Goal: Information Seeking & Learning: Learn about a topic

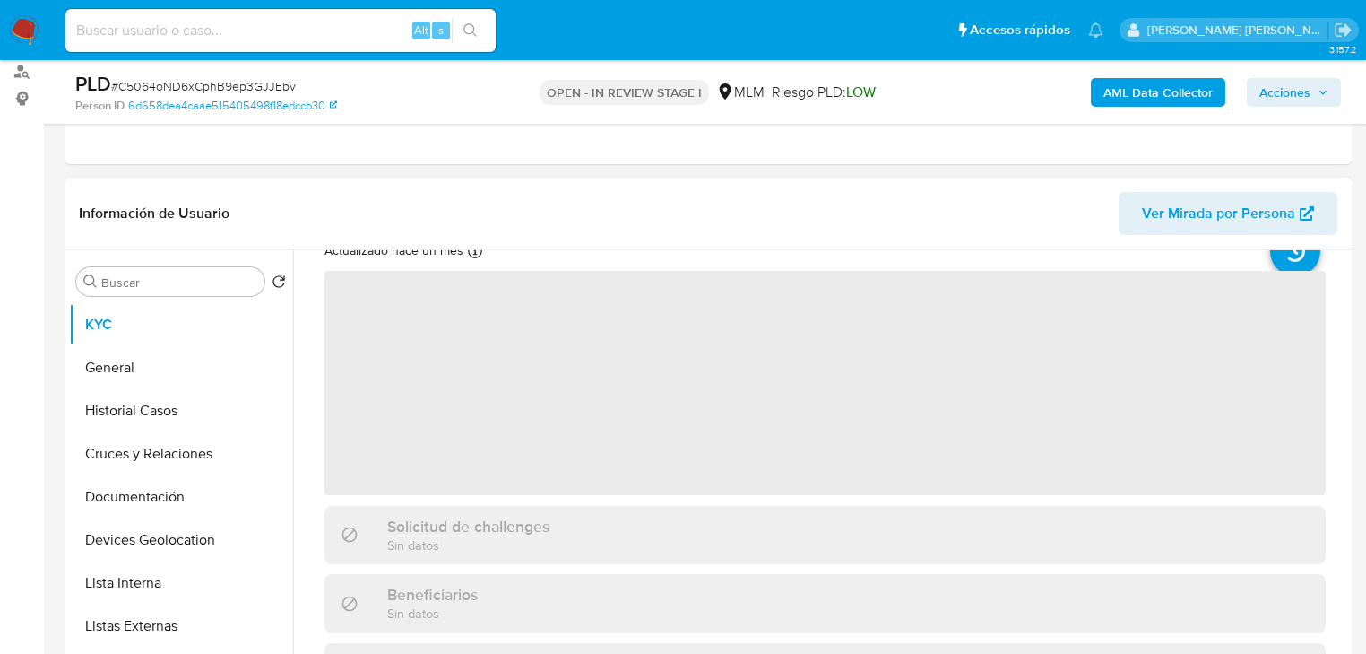
scroll to position [143, 0]
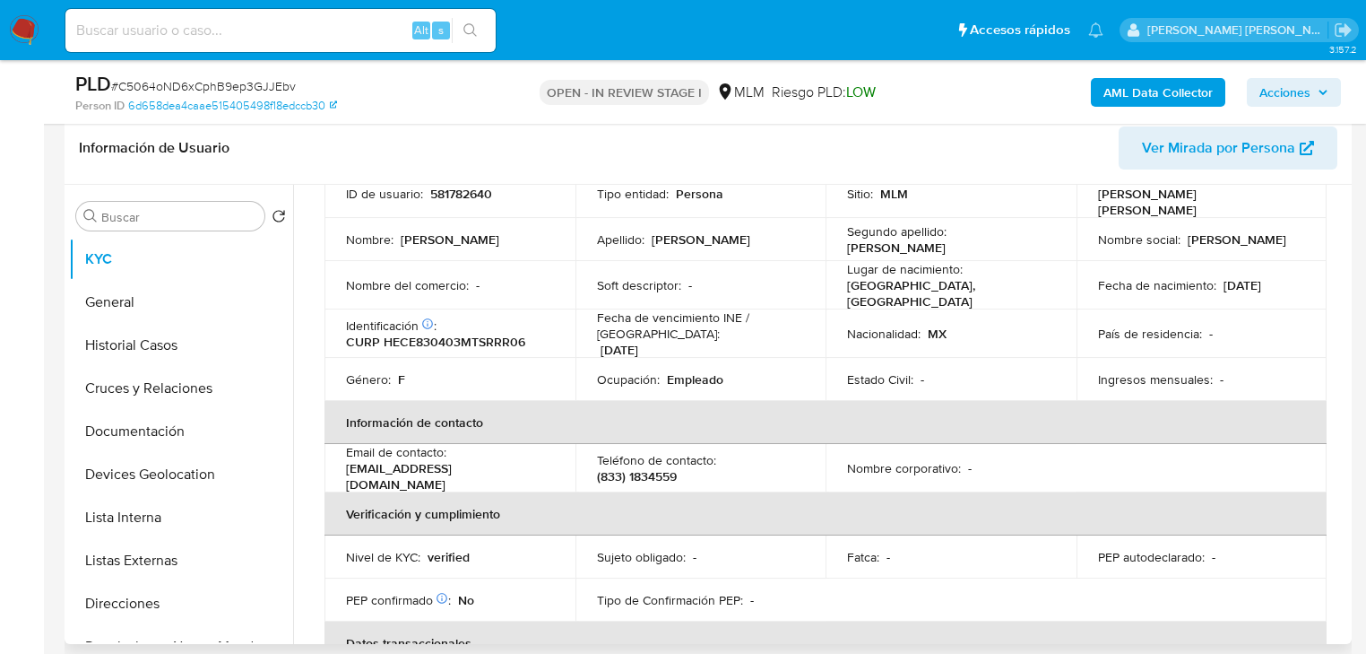
select select "10"
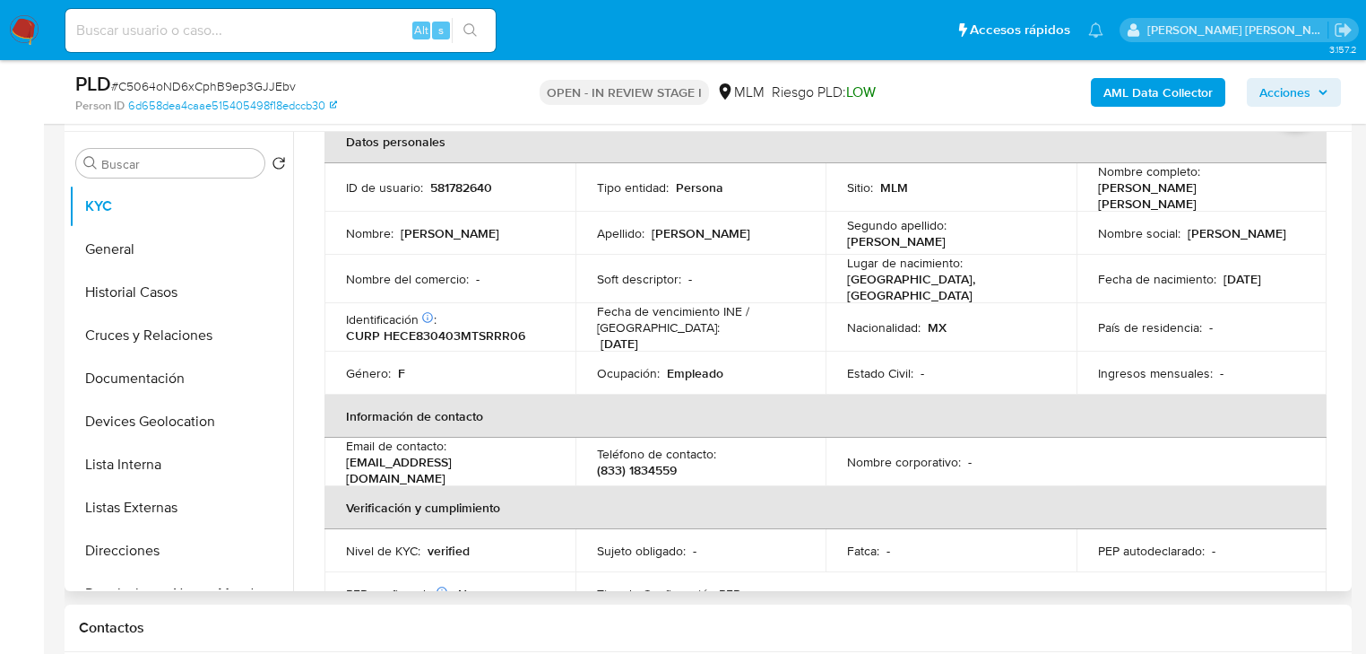
scroll to position [72, 0]
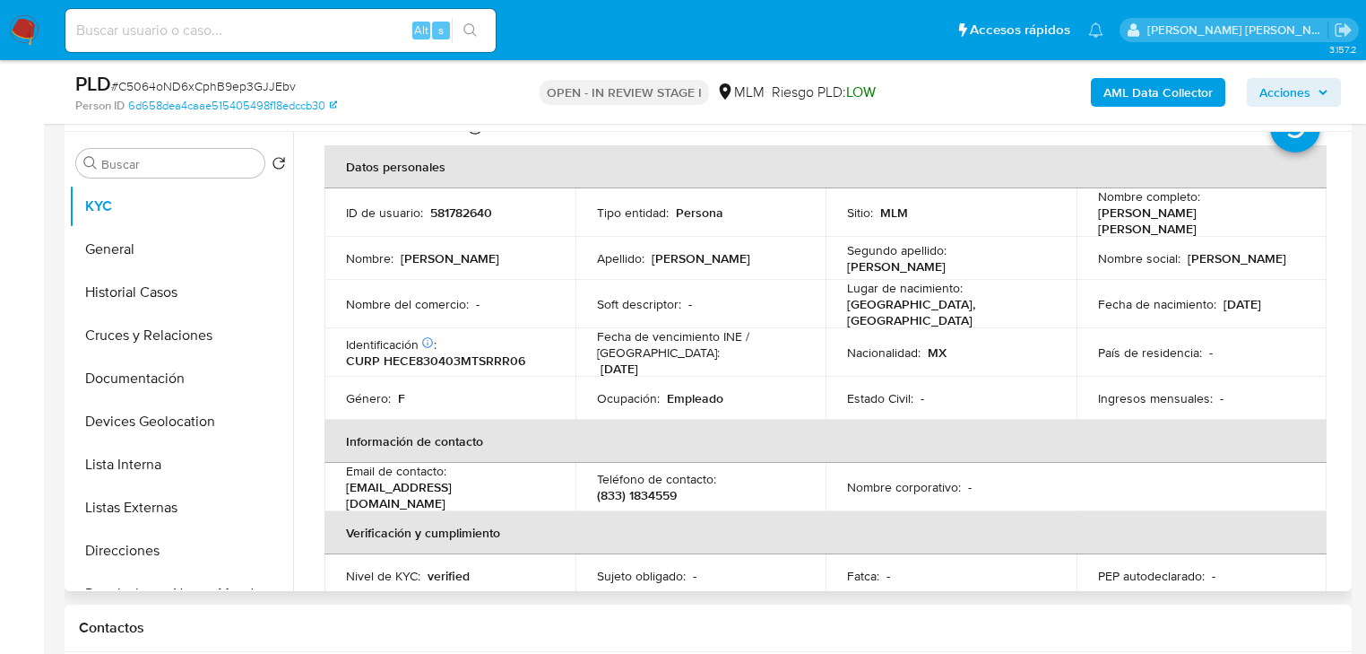
click at [1266, 271] on td "Nombre social : [PERSON_NAME]" at bounding box center [1202, 258] width 251 height 43
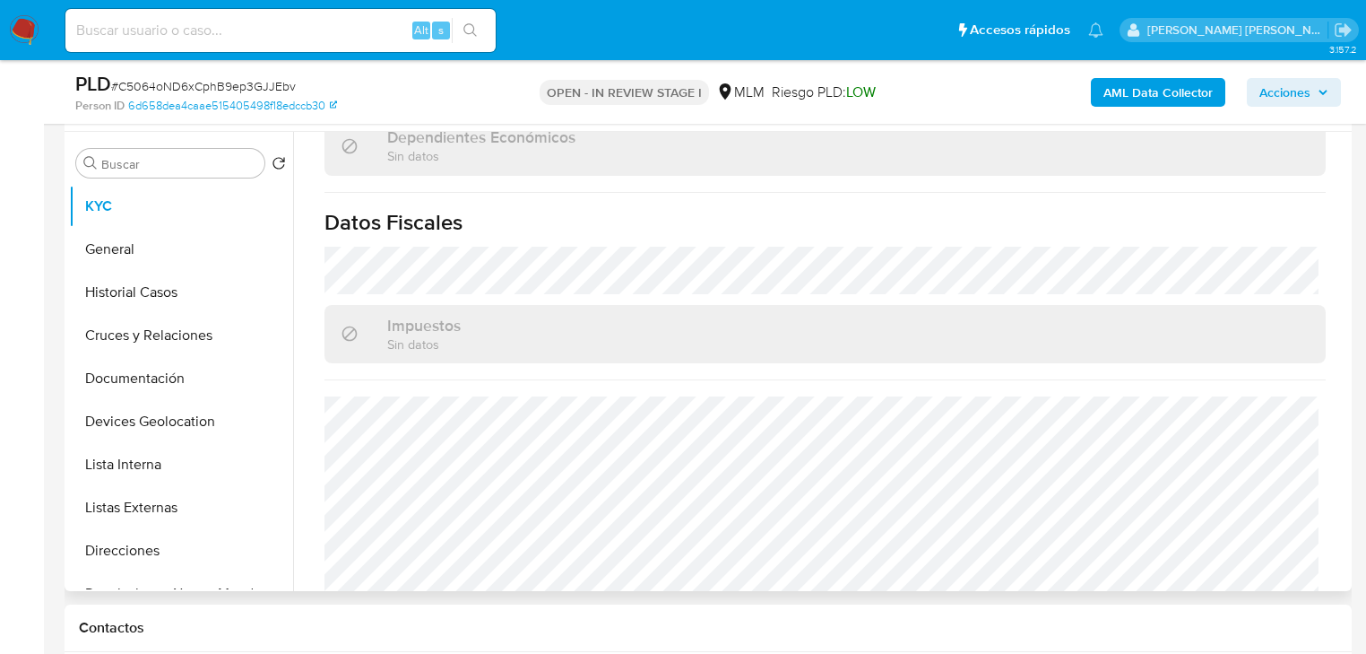
scroll to position [1131, 0]
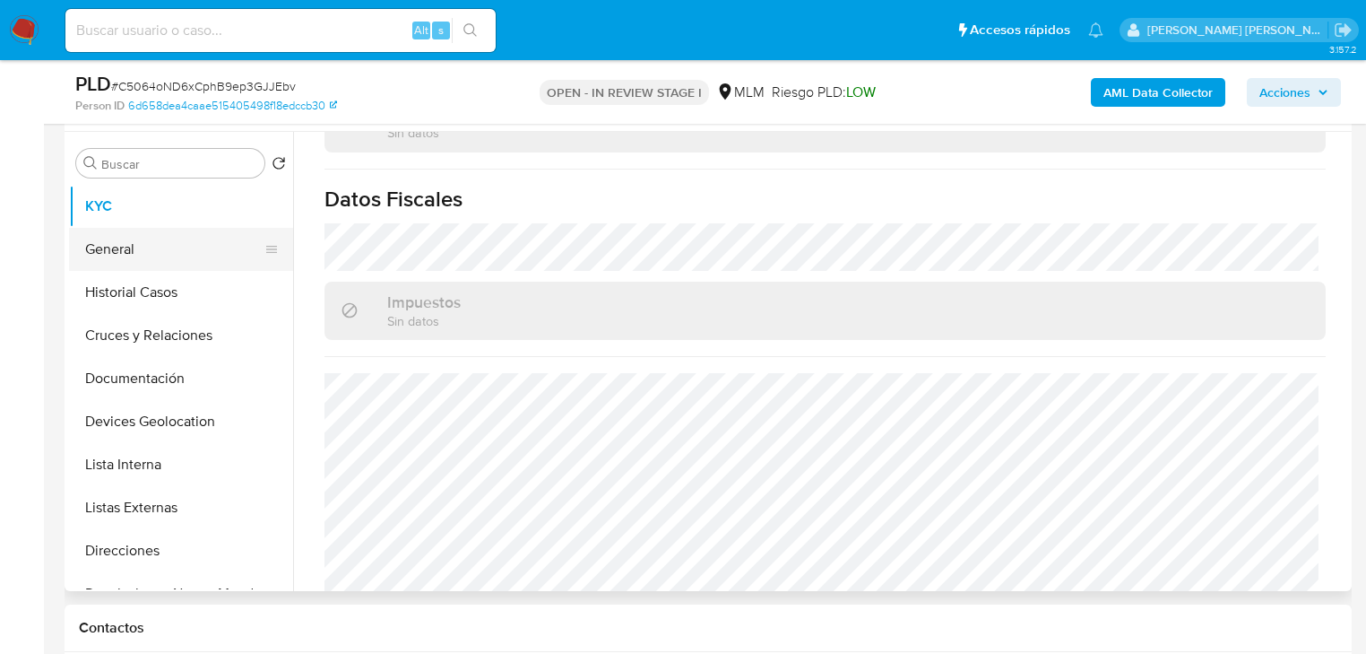
click at [151, 247] on button "General" at bounding box center [174, 249] width 210 height 43
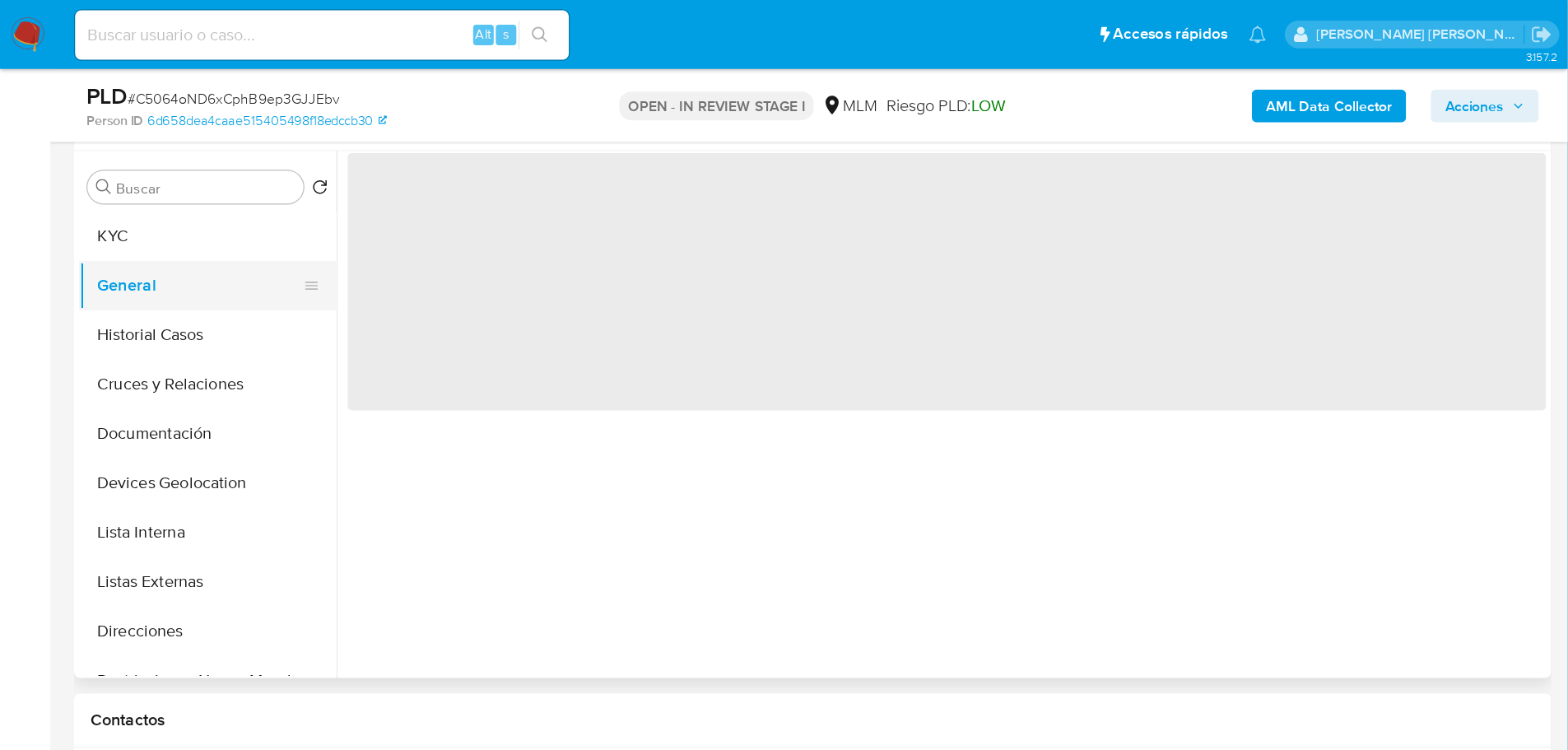
scroll to position [0, 0]
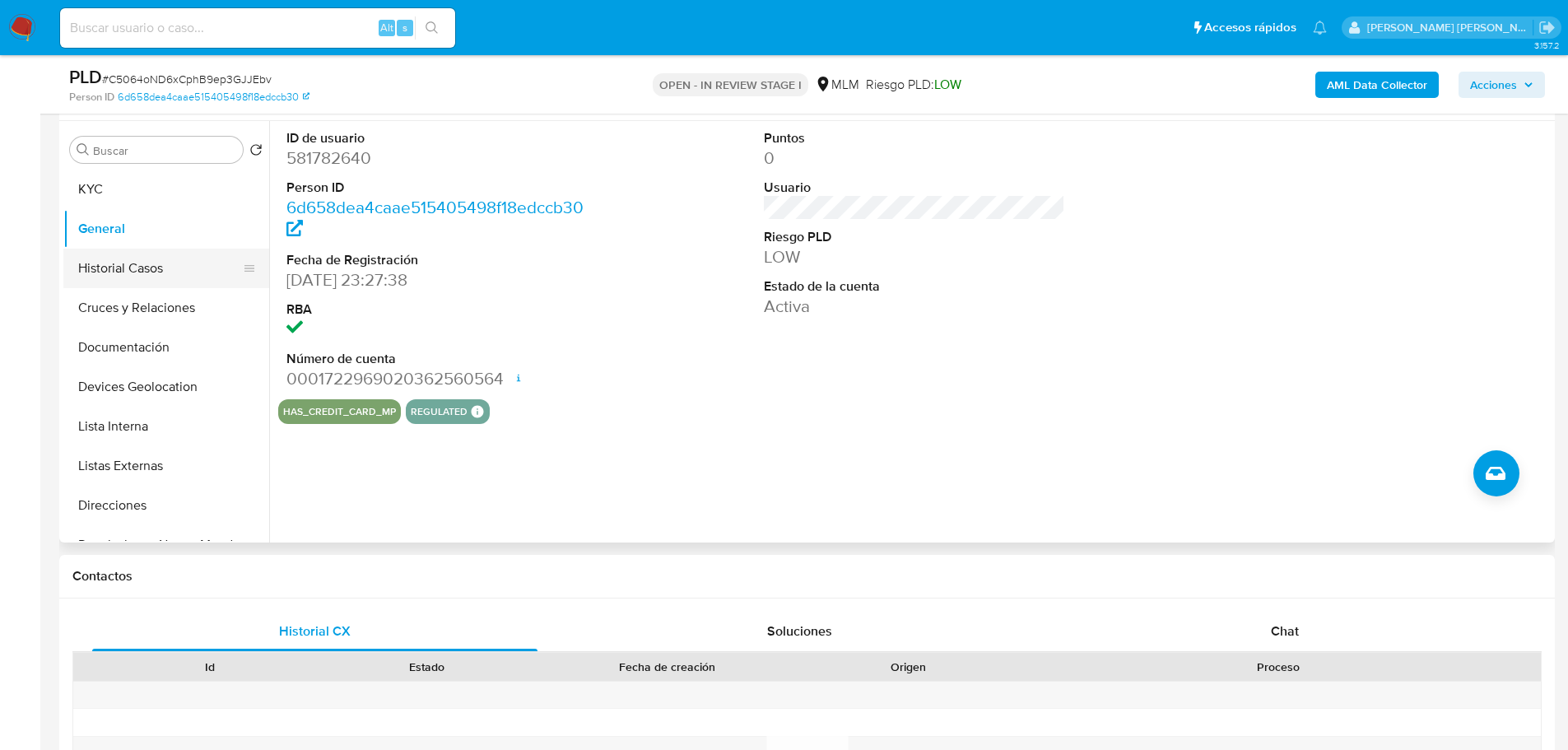
click at [118, 251] on button "Historial Casos" at bounding box center [160, 268] width 193 height 39
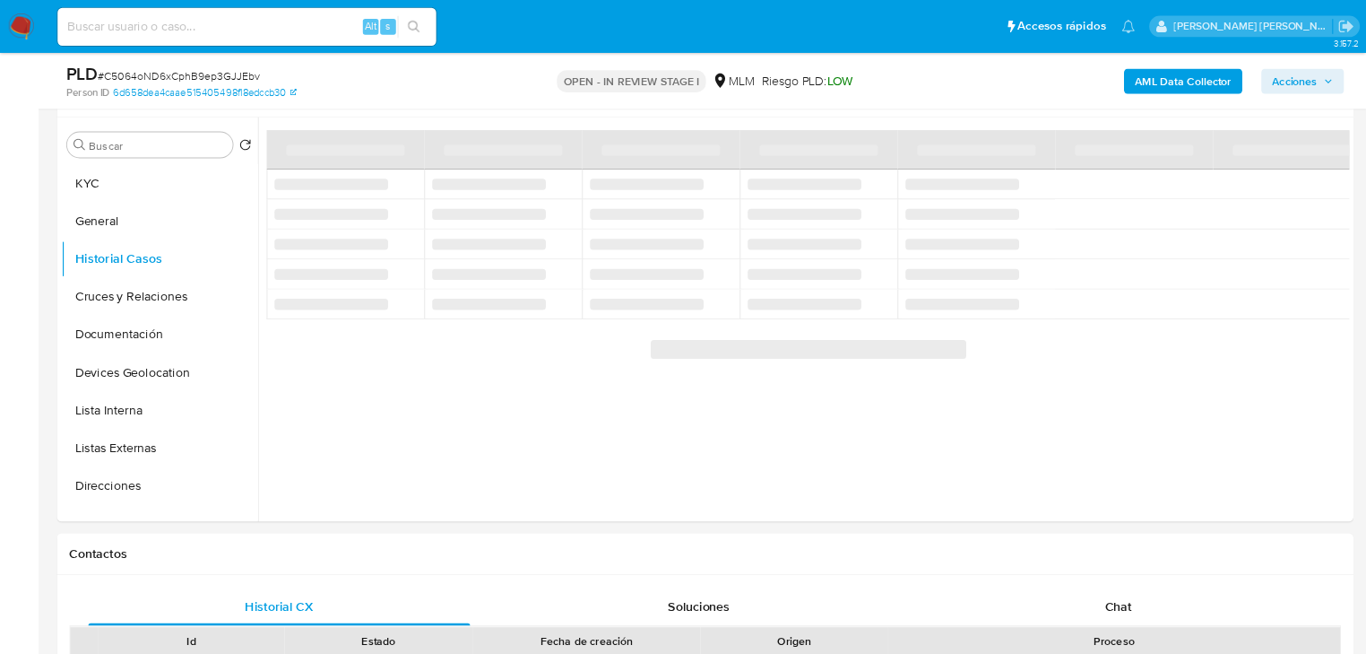
scroll to position [333, 0]
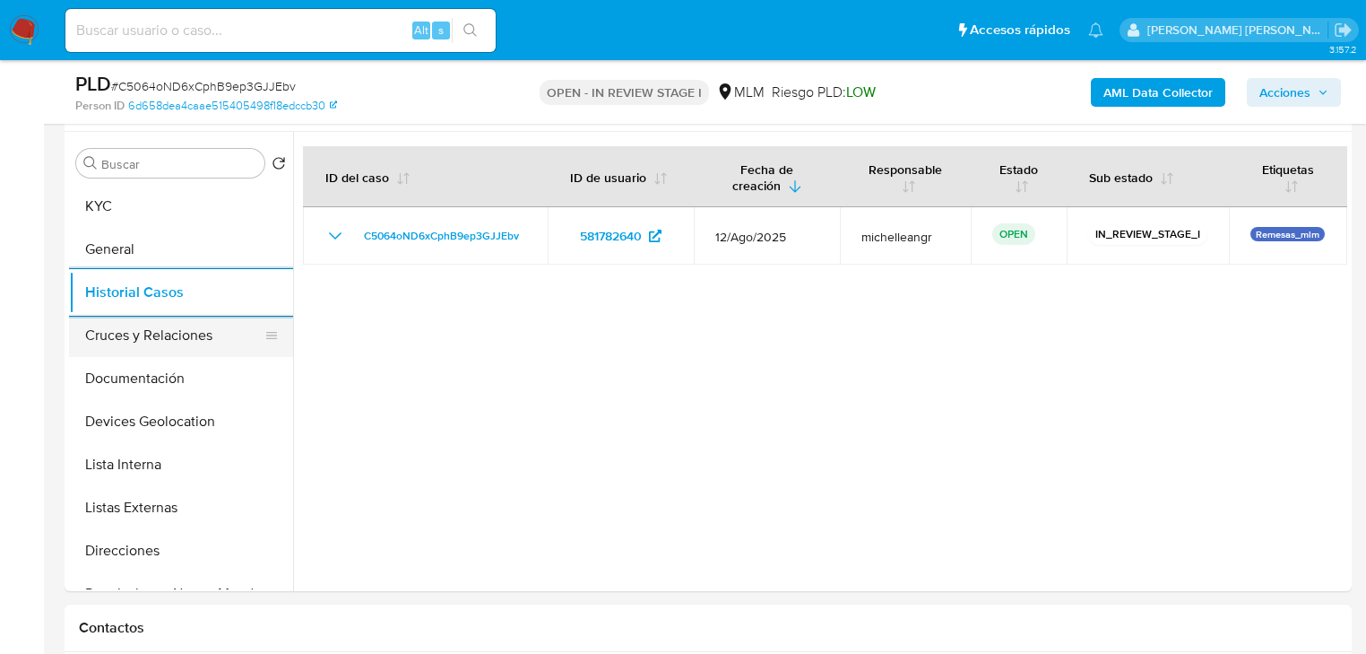
click at [178, 338] on button "Cruces y Relaciones" at bounding box center [174, 335] width 210 height 43
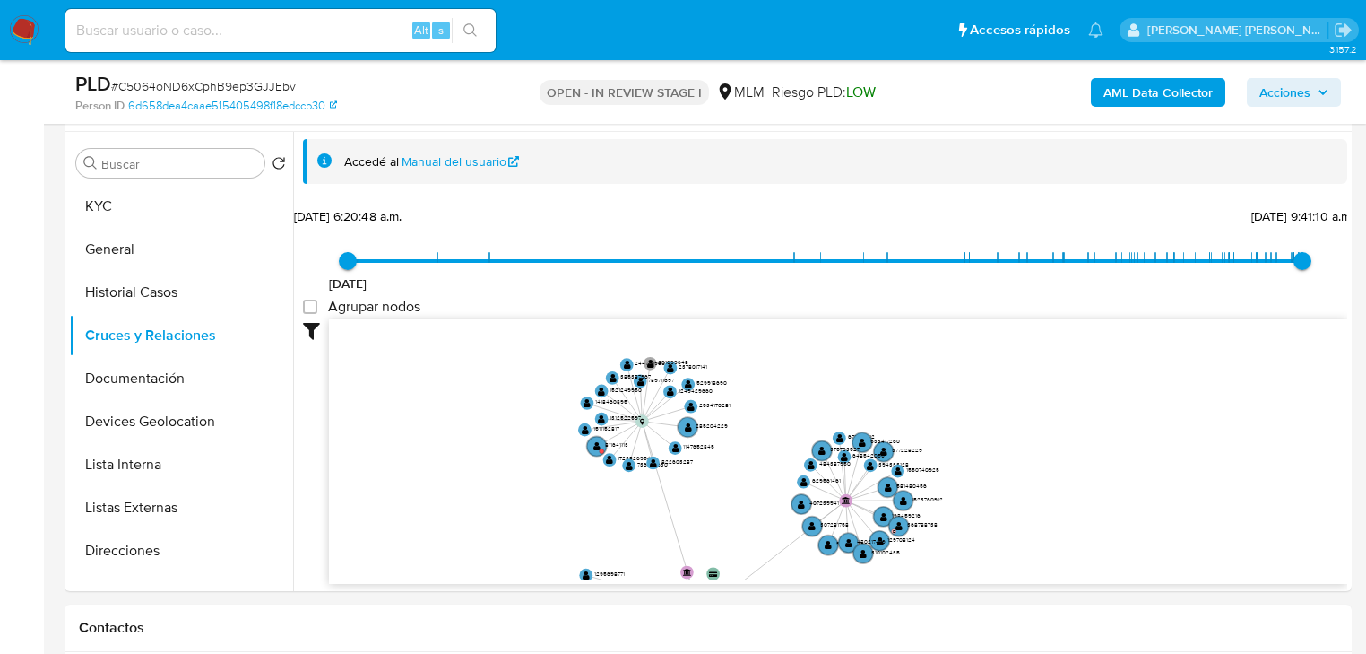
drag, startPoint x: 970, startPoint y: 391, endPoint x: 779, endPoint y: 467, distance: 205.6
click at [780, 498] on icon "device-660597af32bf5da74e0ad0c5  user-581782640  581782640 card-FNKBJWSVIHDFF…" at bounding box center [838, 449] width 1018 height 260
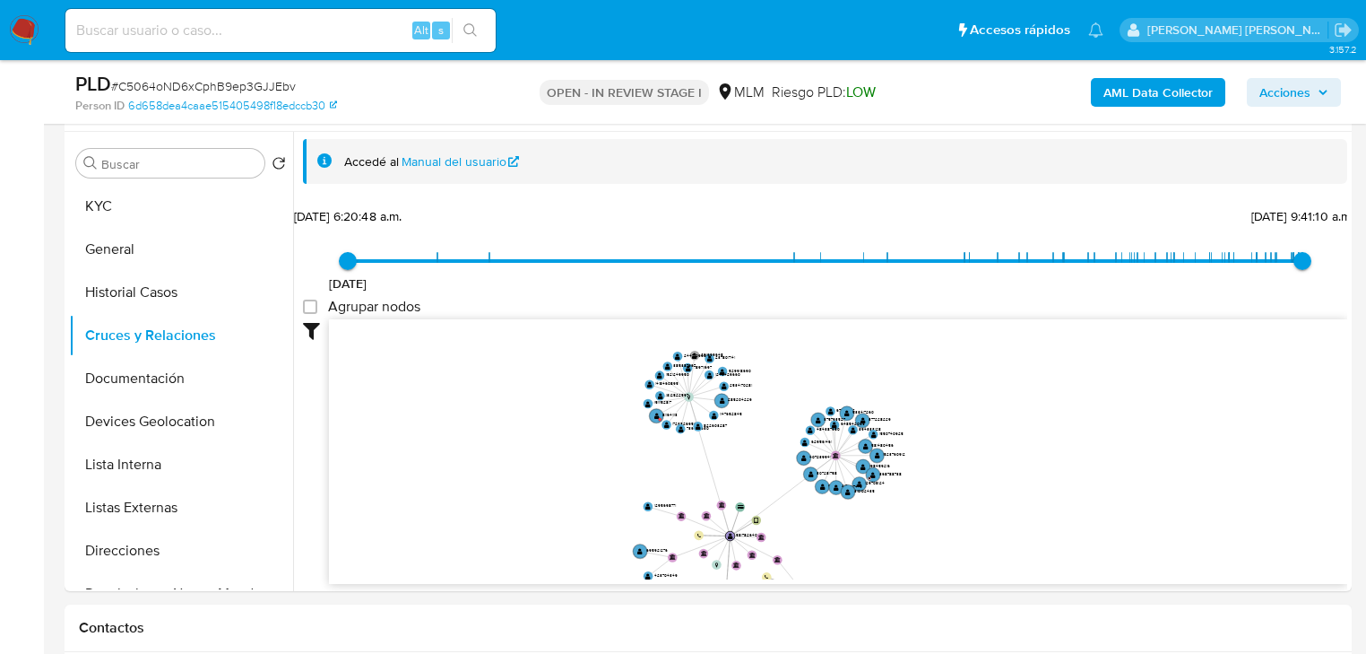
drag, startPoint x: 717, startPoint y: 454, endPoint x: 769, endPoint y: 397, distance: 76.8
click at [782, 396] on icon "device-660597af32bf5da74e0ad0c5  user-581782640  581782640 card-FNKBJWSVIHDFF…" at bounding box center [838, 449] width 1018 height 260
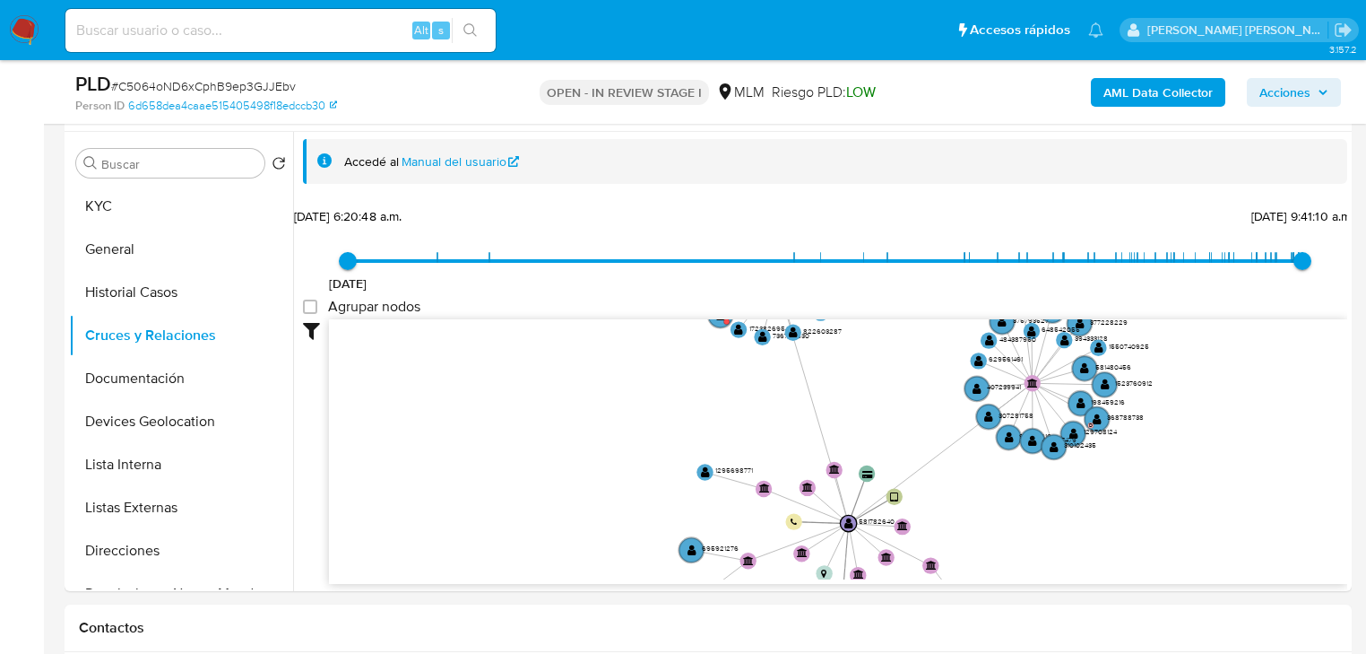
drag, startPoint x: 703, startPoint y: 395, endPoint x: 671, endPoint y: 479, distance: 89.4
click at [672, 481] on icon "device-660597af32bf5da74e0ad0c5  user-581782640  581782640 card-FNKBJWSVIHDFF…" at bounding box center [838, 449] width 1018 height 260
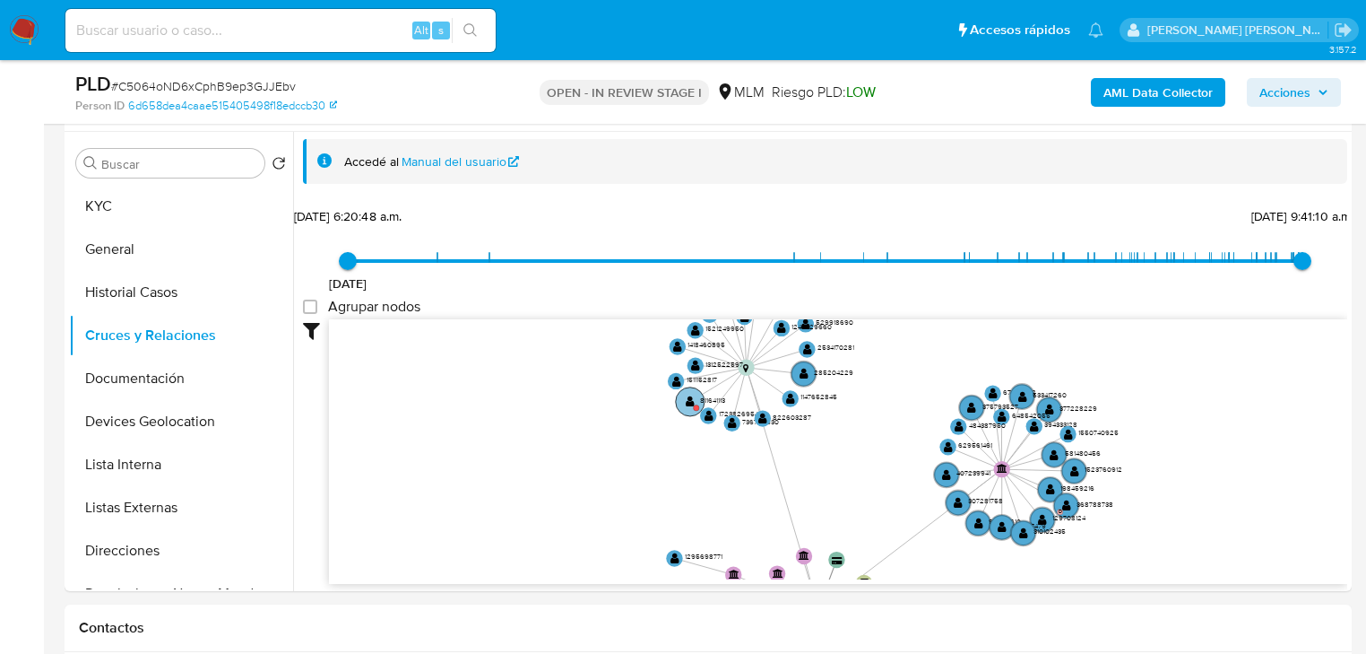
click at [698, 395] on circle at bounding box center [690, 400] width 29 height 29
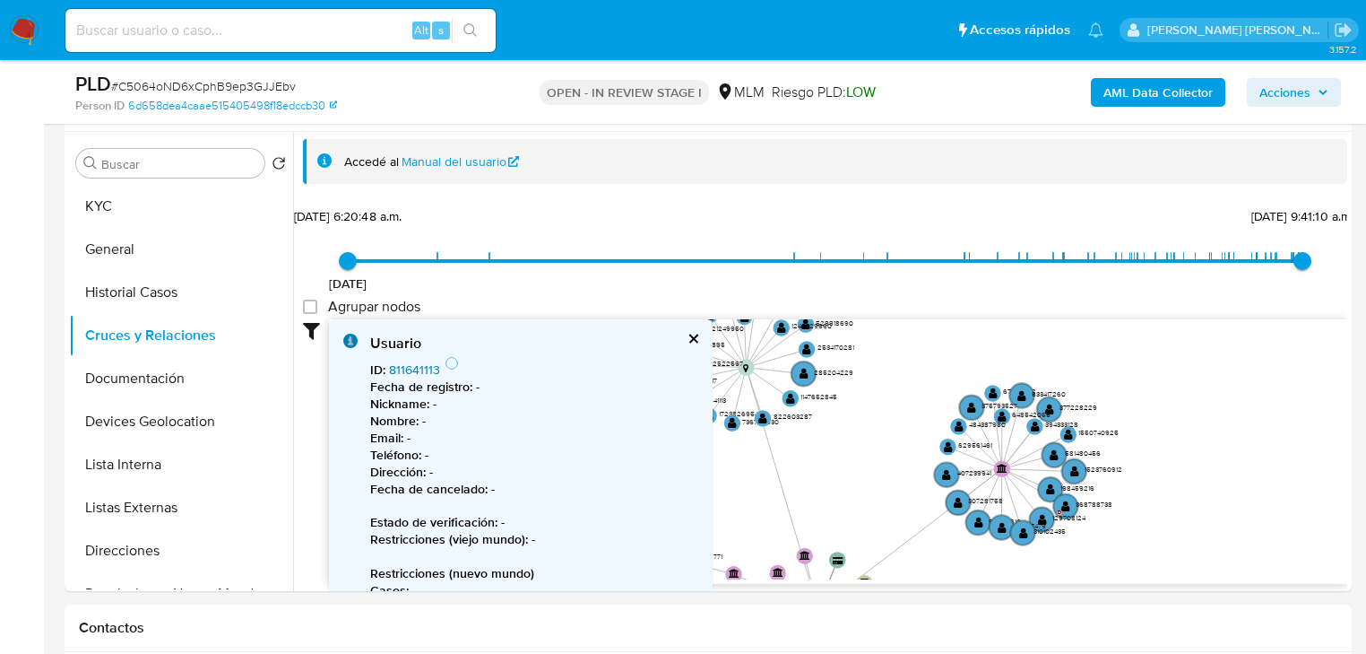
click at [415, 363] on link "811641113" at bounding box center [414, 369] width 51 height 18
click at [691, 335] on button "cerrar" at bounding box center [693, 339] width 12 height 12
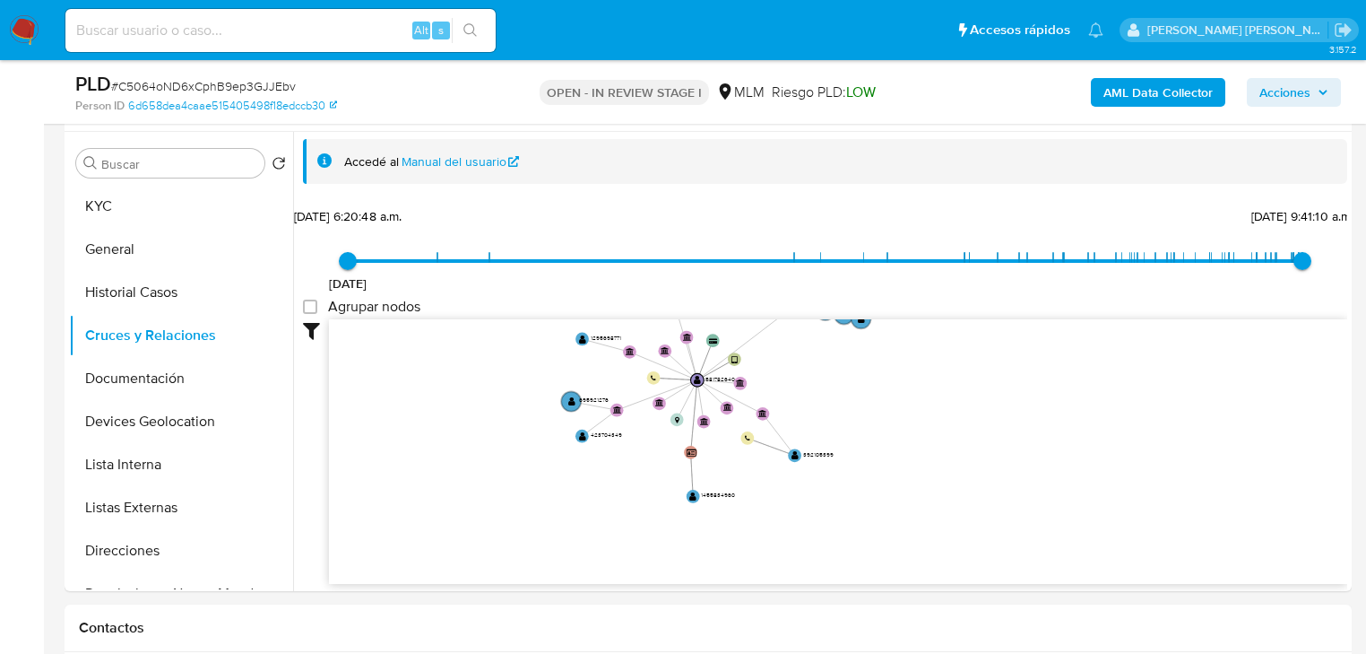
drag, startPoint x: 583, startPoint y: 450, endPoint x: 486, endPoint y: 268, distance: 206.1
click at [486, 268] on div "[DATE] [DATE] 6:20:48 a.m. [DATE] 9:41:10 a.m. Agrupar nodos Filtros Confianza …" at bounding box center [825, 393] width 1044 height 381
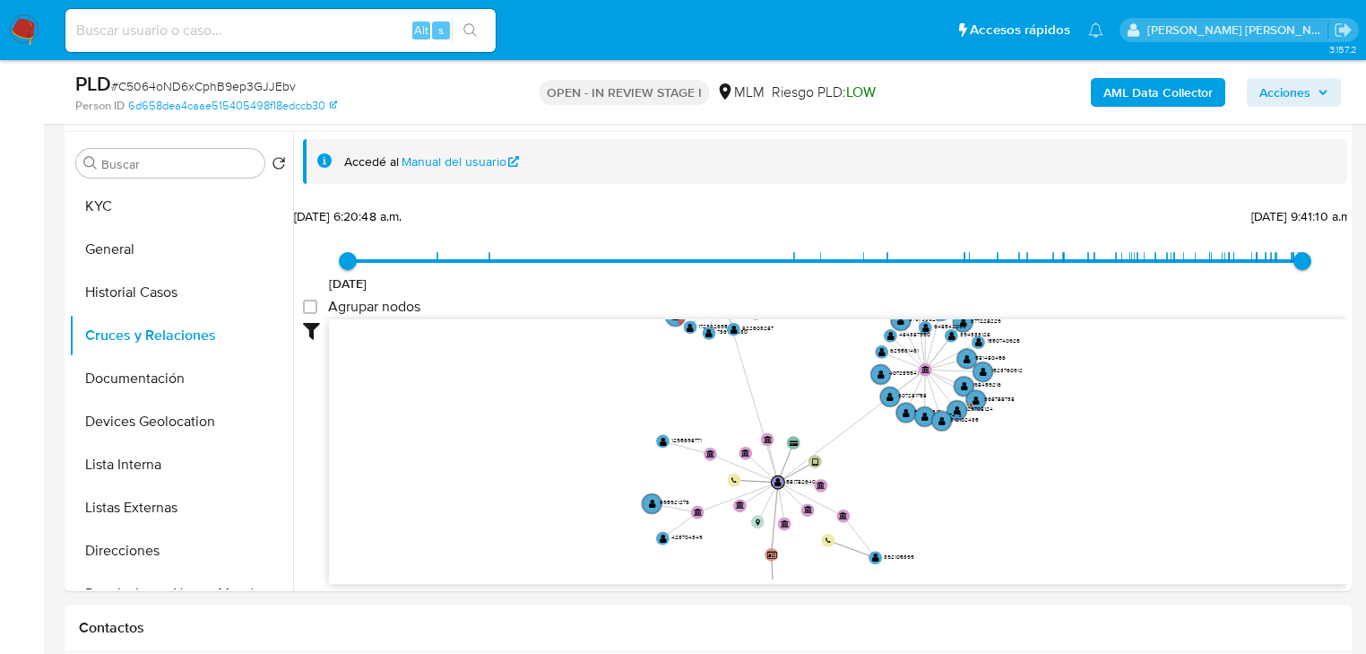
drag, startPoint x: 543, startPoint y: 418, endPoint x: 610, endPoint y: 477, distance: 88.9
click at [628, 523] on icon "device-660597af32bf5da74e0ad0c5  user-581782640  581782640 card-FNKBJWSVIHDFF…" at bounding box center [838, 449] width 1018 height 260
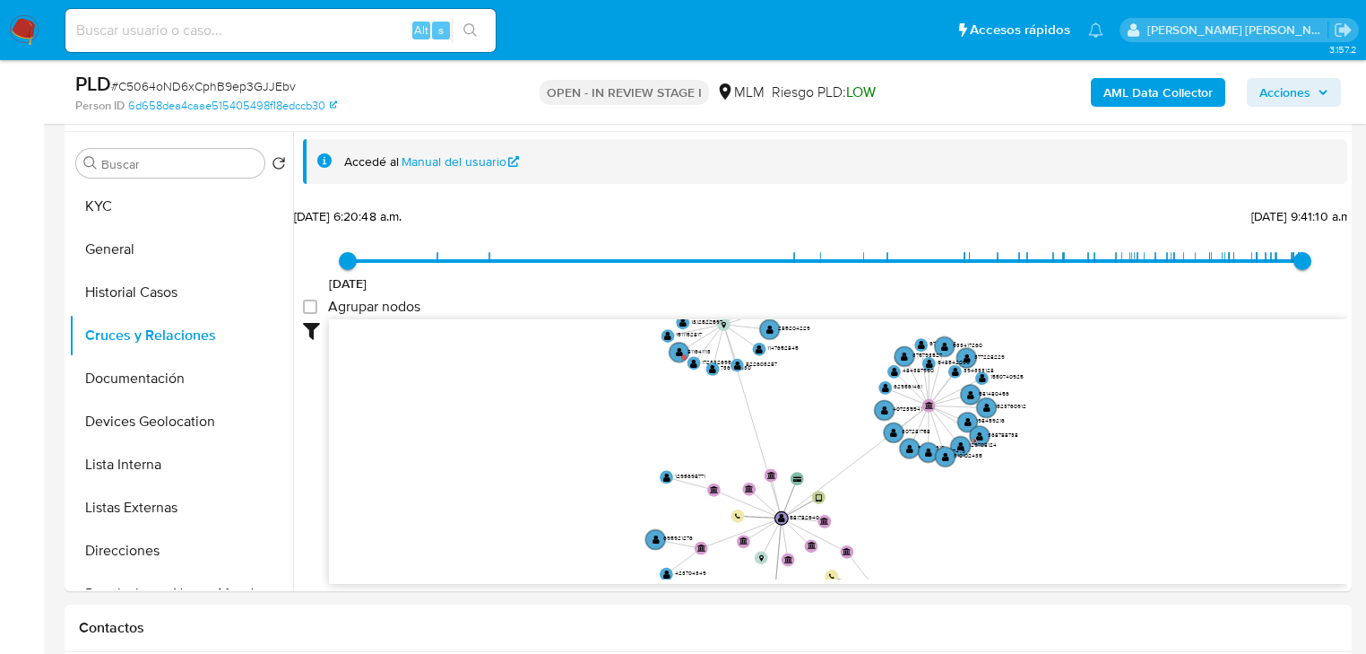
drag, startPoint x: 588, startPoint y: 463, endPoint x: 588, endPoint y: 512, distance: 48.4
click at [589, 523] on icon "device-660597af32bf5da74e0ad0c5  user-581782640  581782640 card-FNKBJWSVIHDFF…" at bounding box center [838, 449] width 1018 height 260
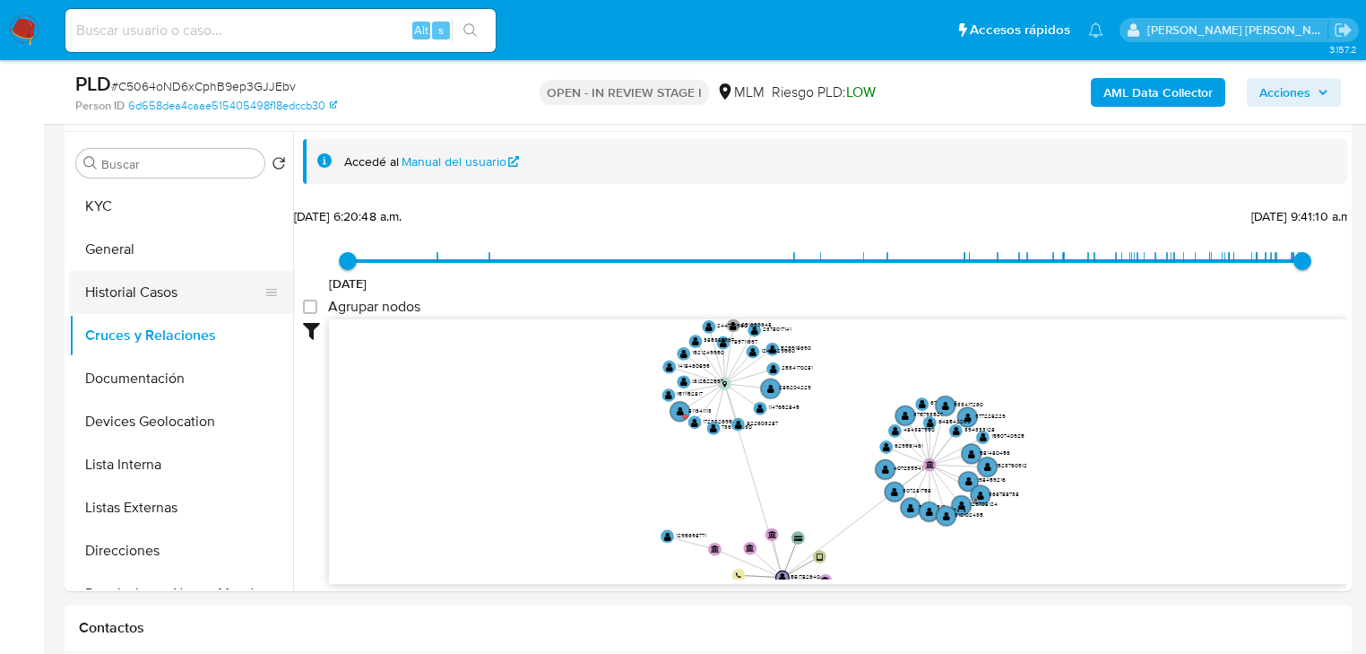
click at [123, 281] on button "Historial Casos" at bounding box center [174, 292] width 210 height 43
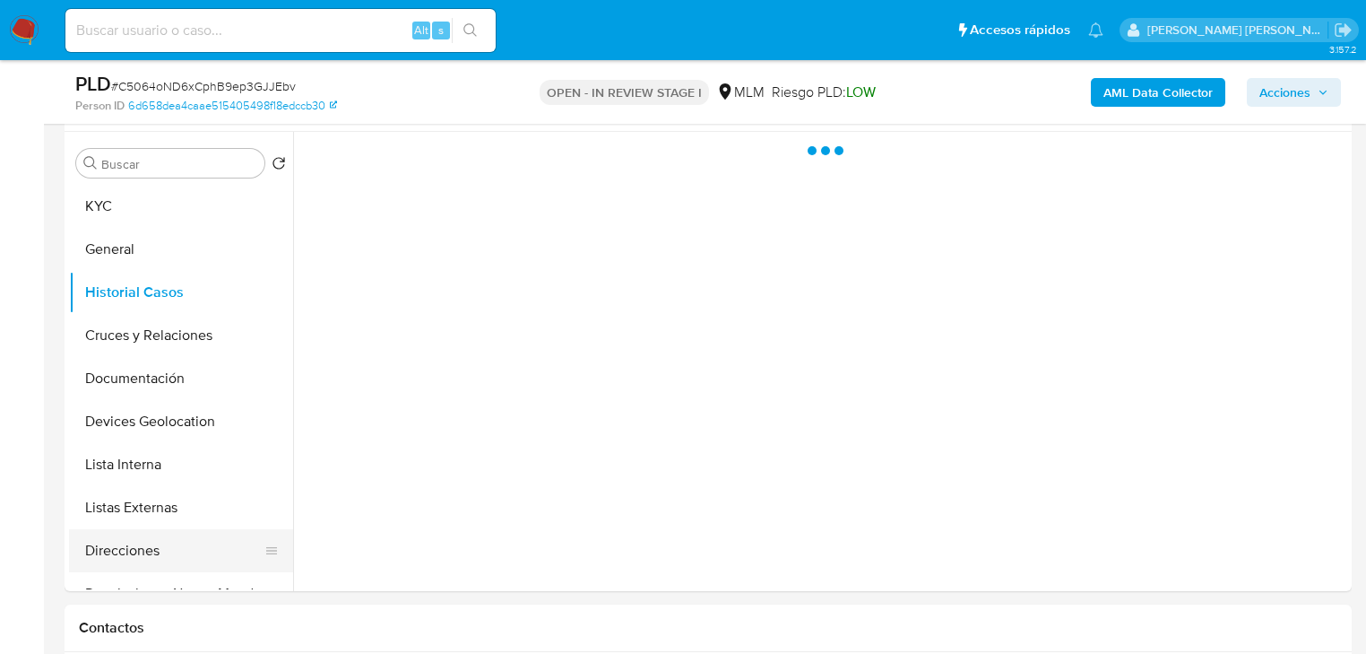
click at [135, 536] on button "Direcciones" at bounding box center [174, 550] width 210 height 43
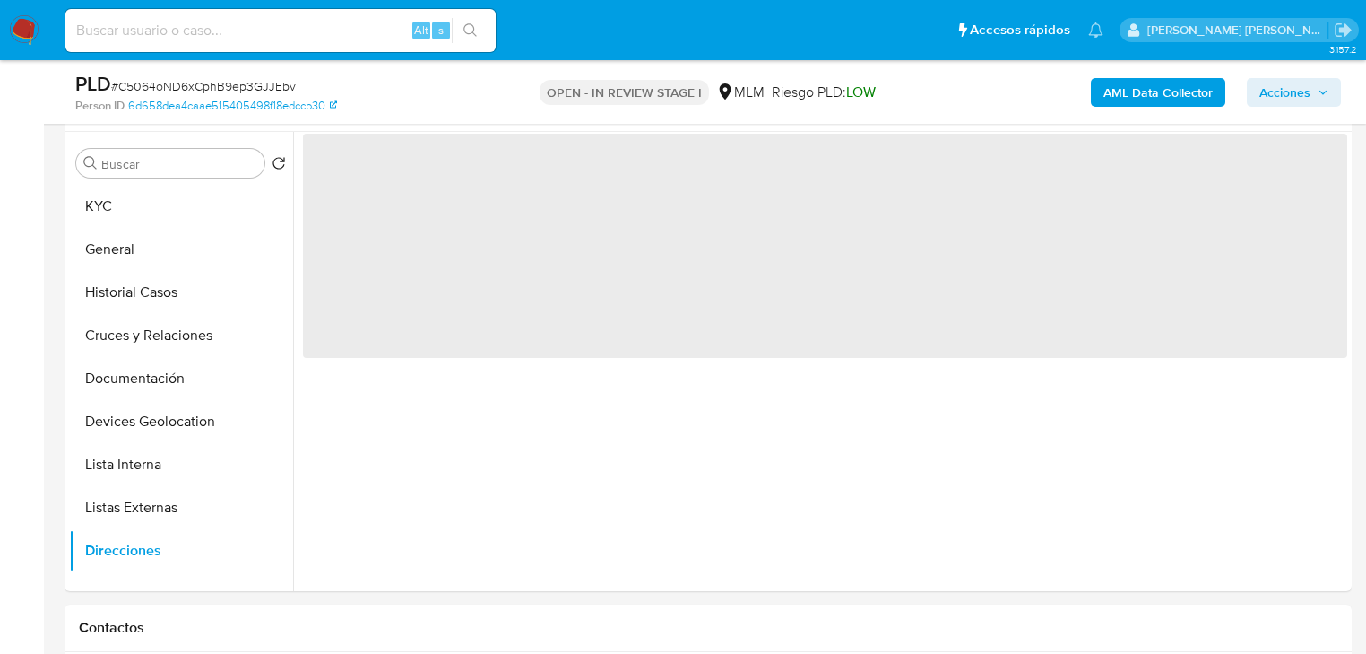
drag, startPoint x: 134, startPoint y: 567, endPoint x: 289, endPoint y: 538, distance: 157.9
click at [134, 563] on button "Direcciones" at bounding box center [181, 550] width 224 height 43
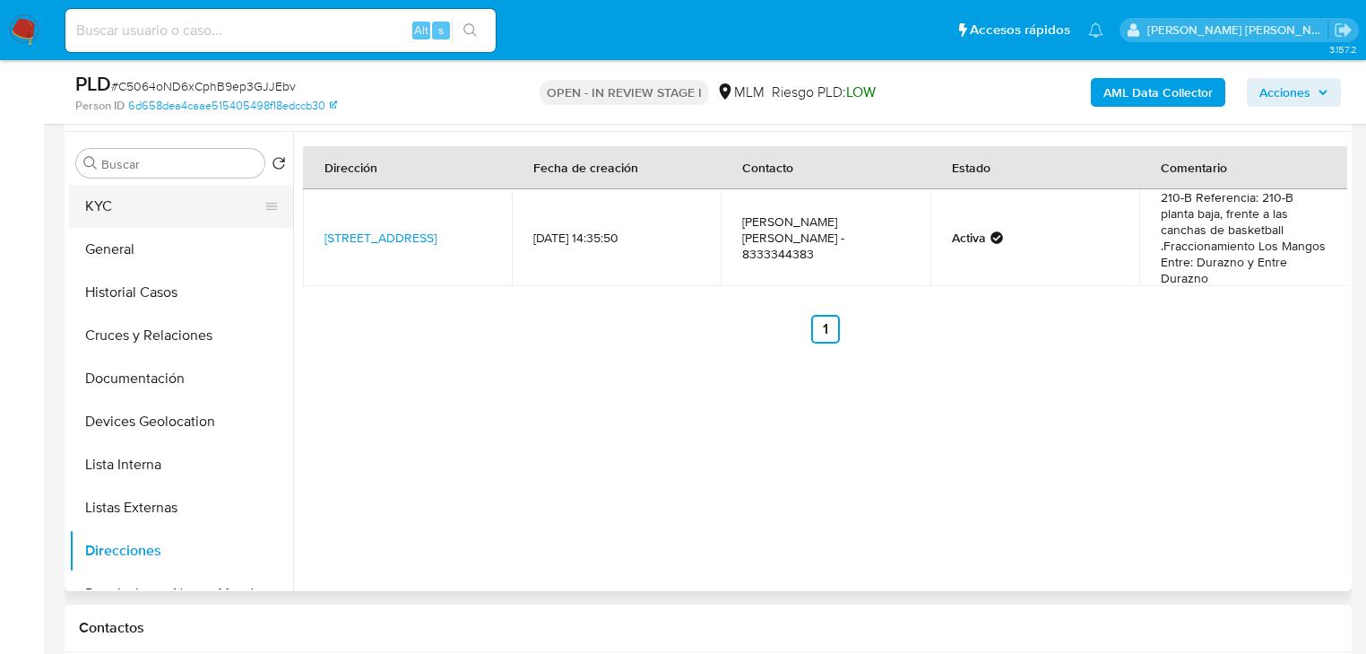
click at [145, 193] on button "KYC" at bounding box center [174, 206] width 210 height 43
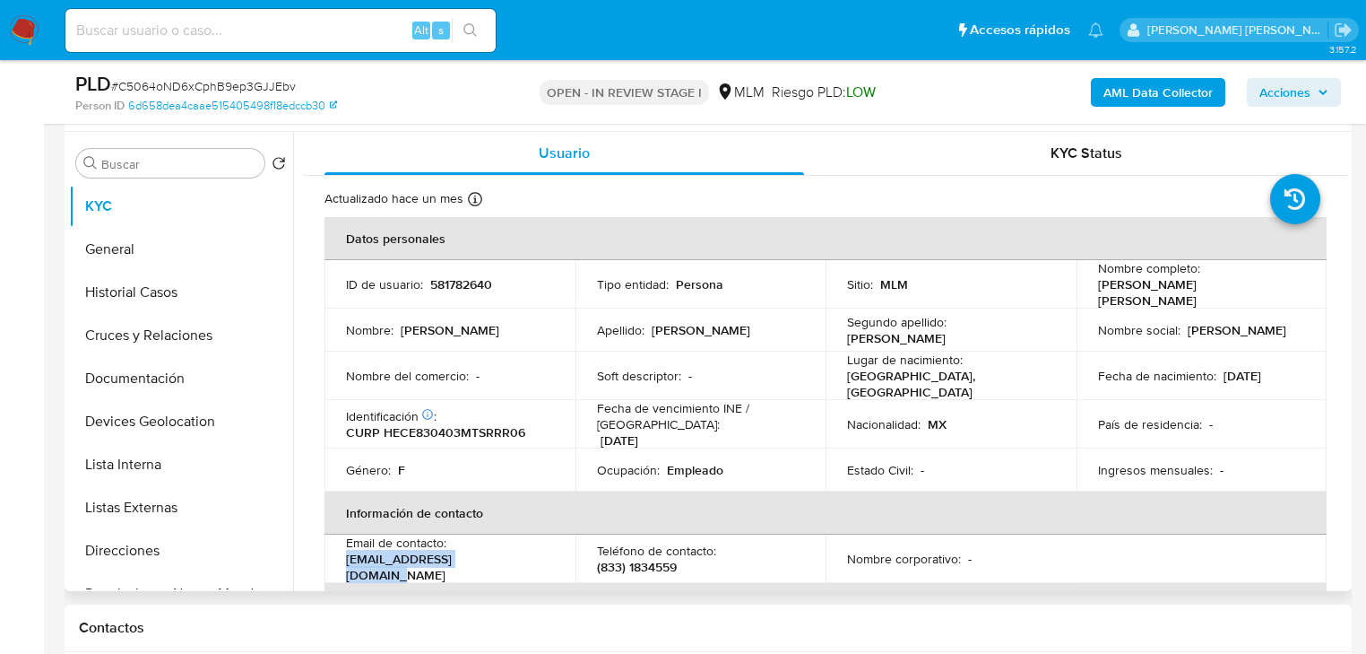
drag, startPoint x: 500, startPoint y: 553, endPoint x: 333, endPoint y: 559, distance: 166.8
click at [333, 559] on td "Email de contacto : [EMAIL_ADDRESS][DOMAIN_NAME]" at bounding box center [450, 558] width 251 height 48
copy p "[EMAIL_ADDRESS][DOMAIN_NAME]"
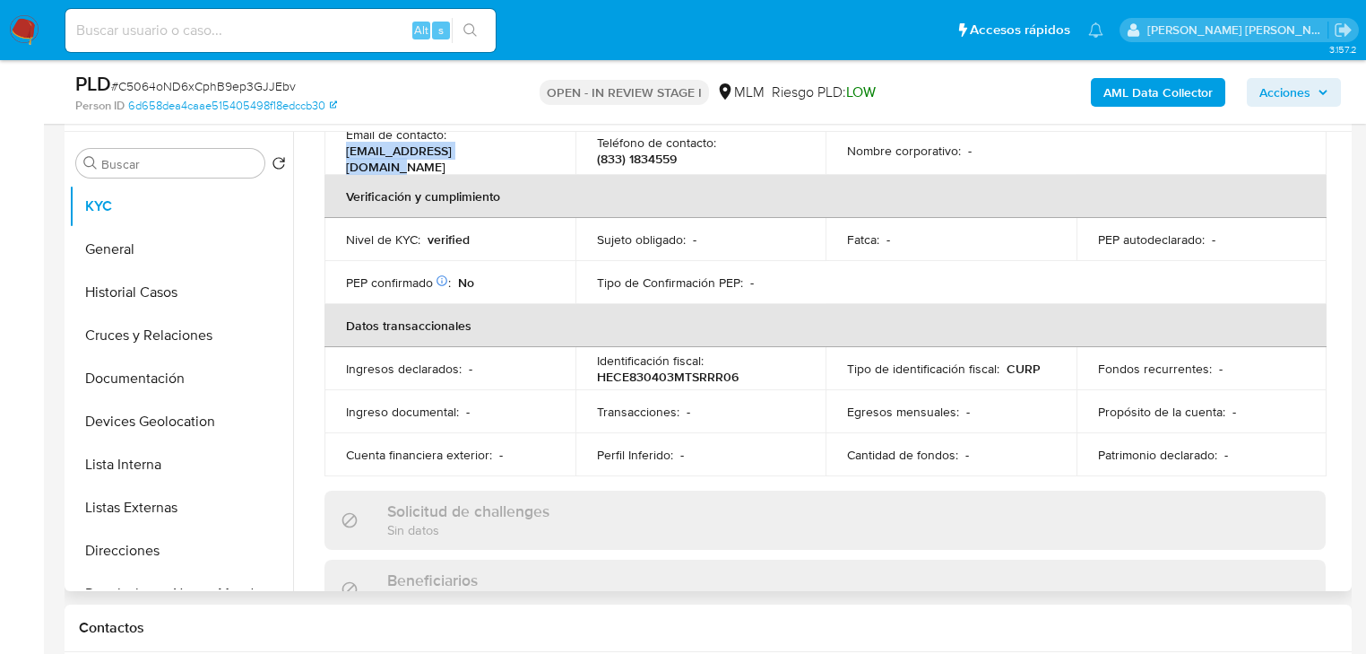
scroll to position [342, 0]
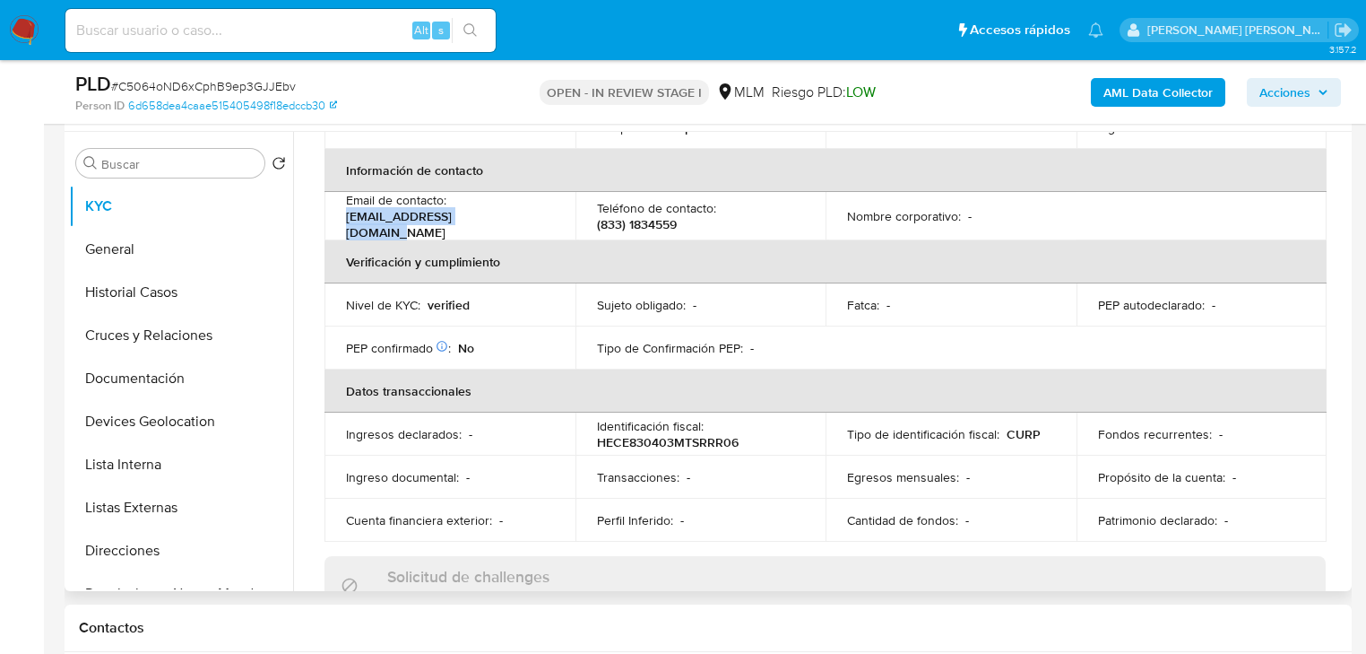
copy p "[EMAIL_ADDRESS][DOMAIN_NAME]"
click at [775, 344] on td "Tipo de Confirmación PEP : -" at bounding box center [701, 347] width 251 height 43
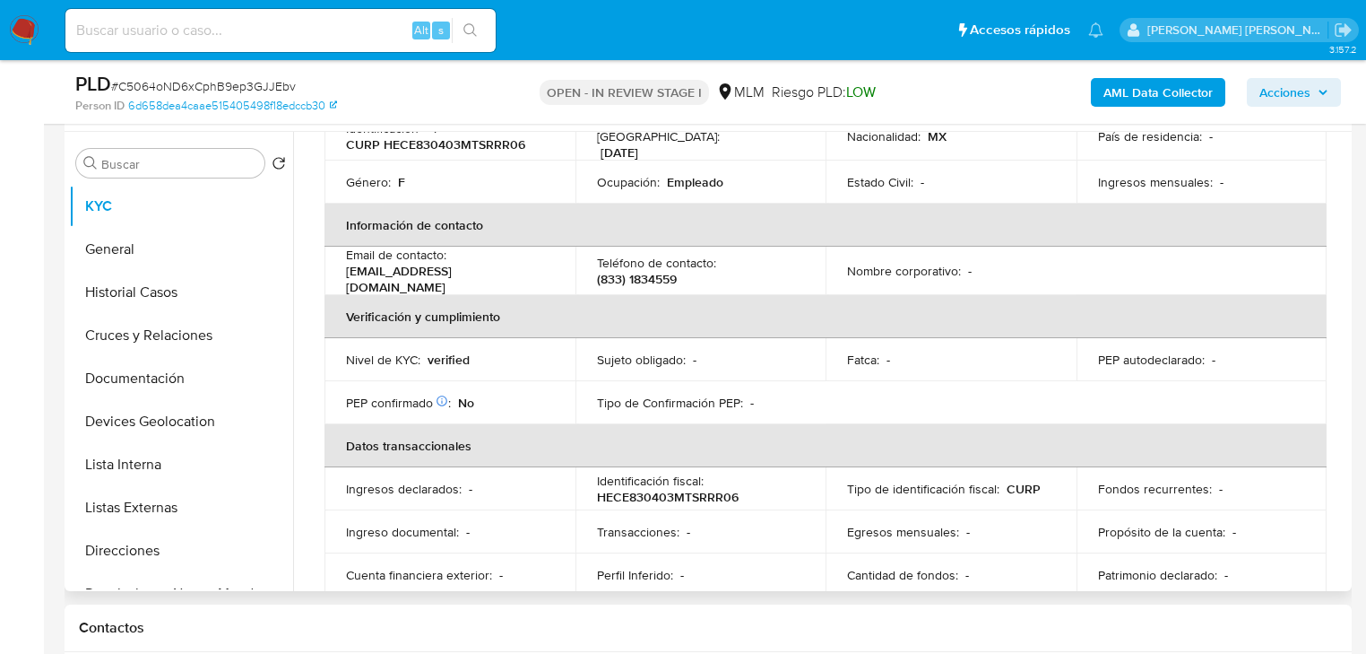
scroll to position [199, 0]
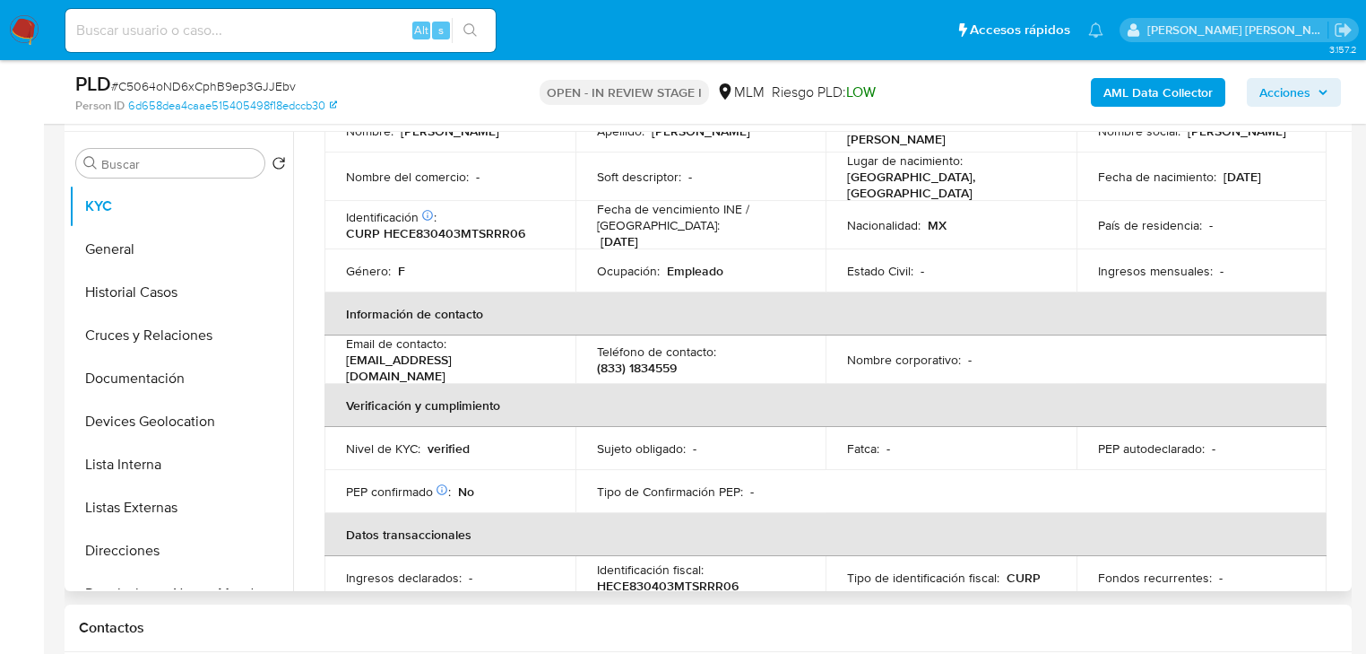
click at [642, 359] on p "(833) 1834559" at bounding box center [637, 367] width 80 height 16
copy p "1834559"
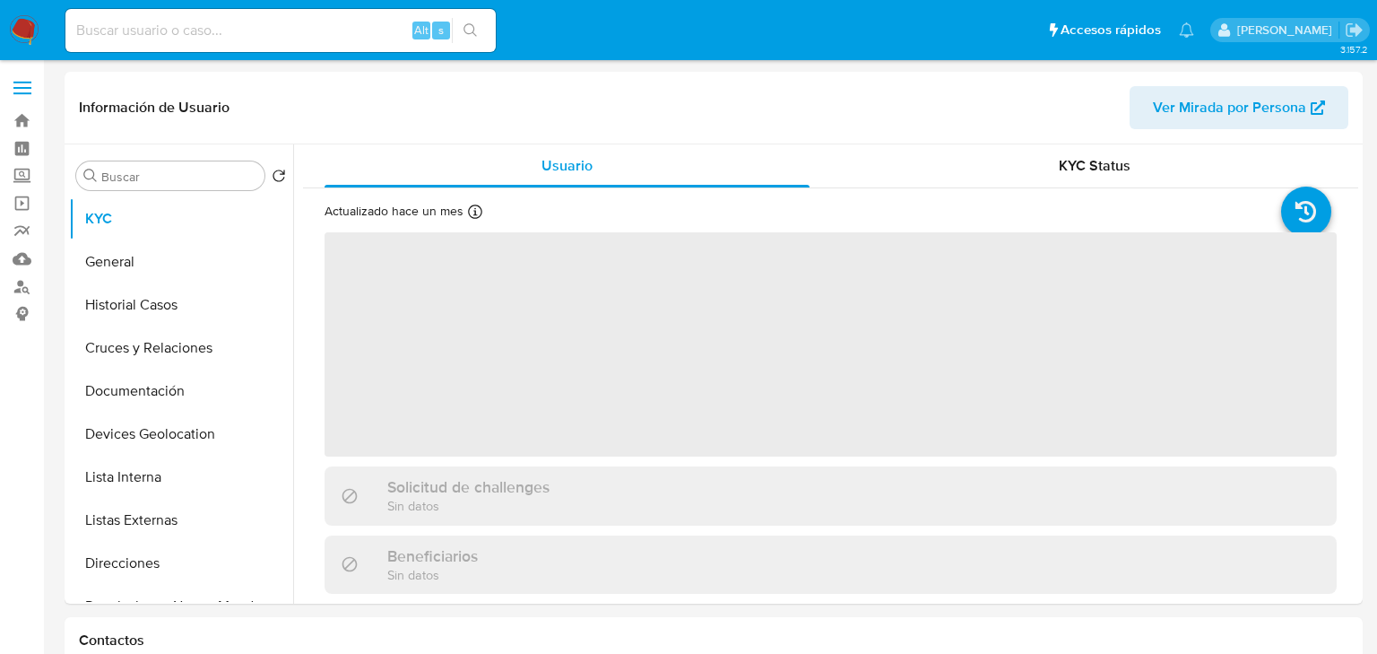
select select "10"
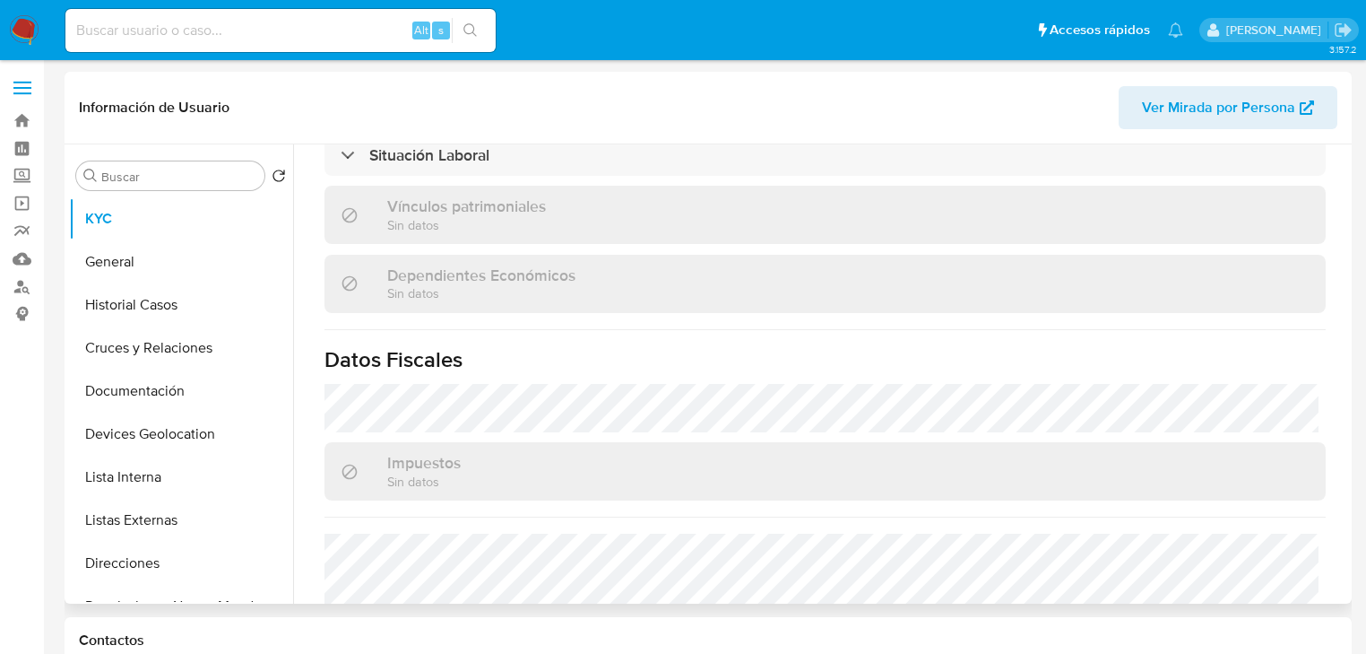
scroll to position [1076, 0]
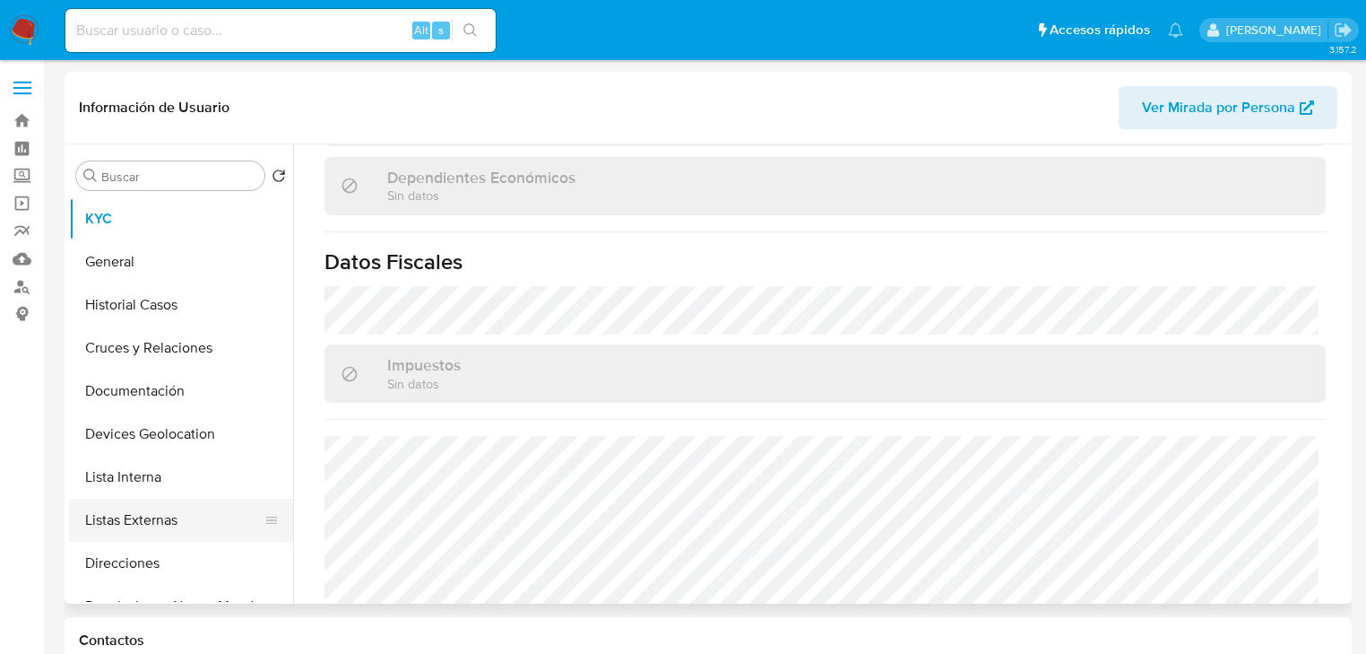
drag, startPoint x: 135, startPoint y: 559, endPoint x: 182, endPoint y: 520, distance: 61.1
click at [134, 555] on button "Direcciones" at bounding box center [181, 562] width 224 height 43
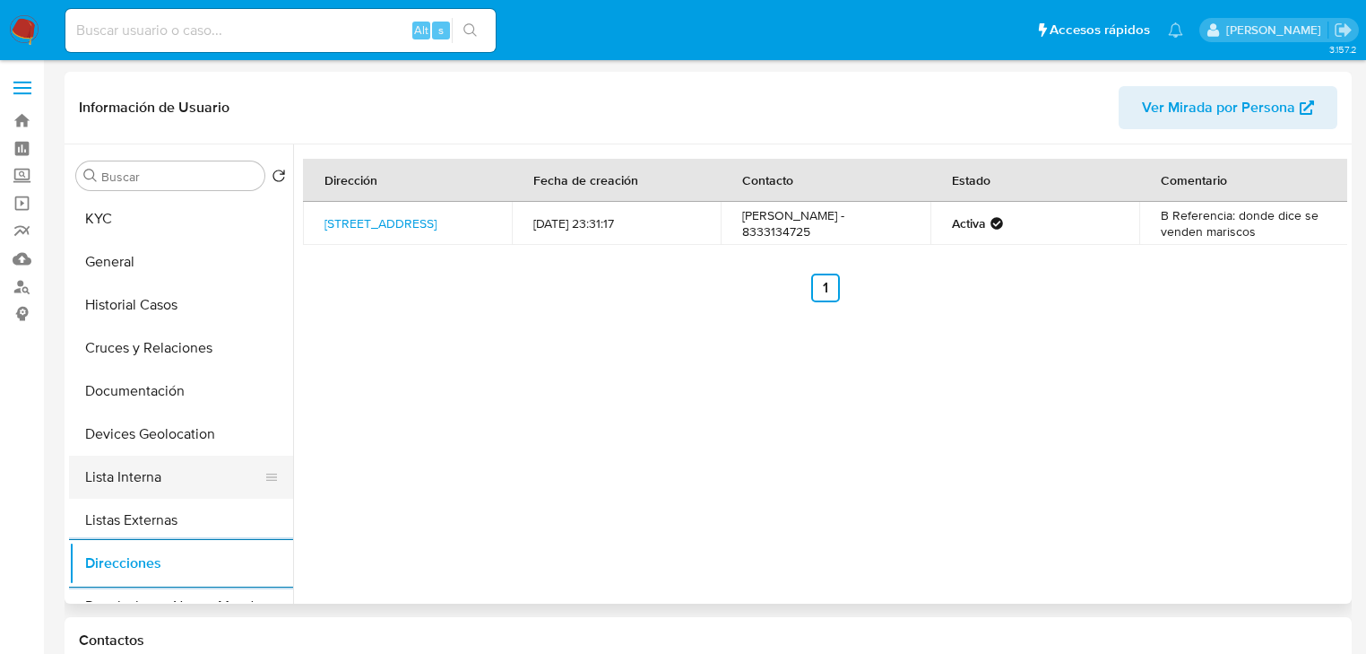
scroll to position [215, 0]
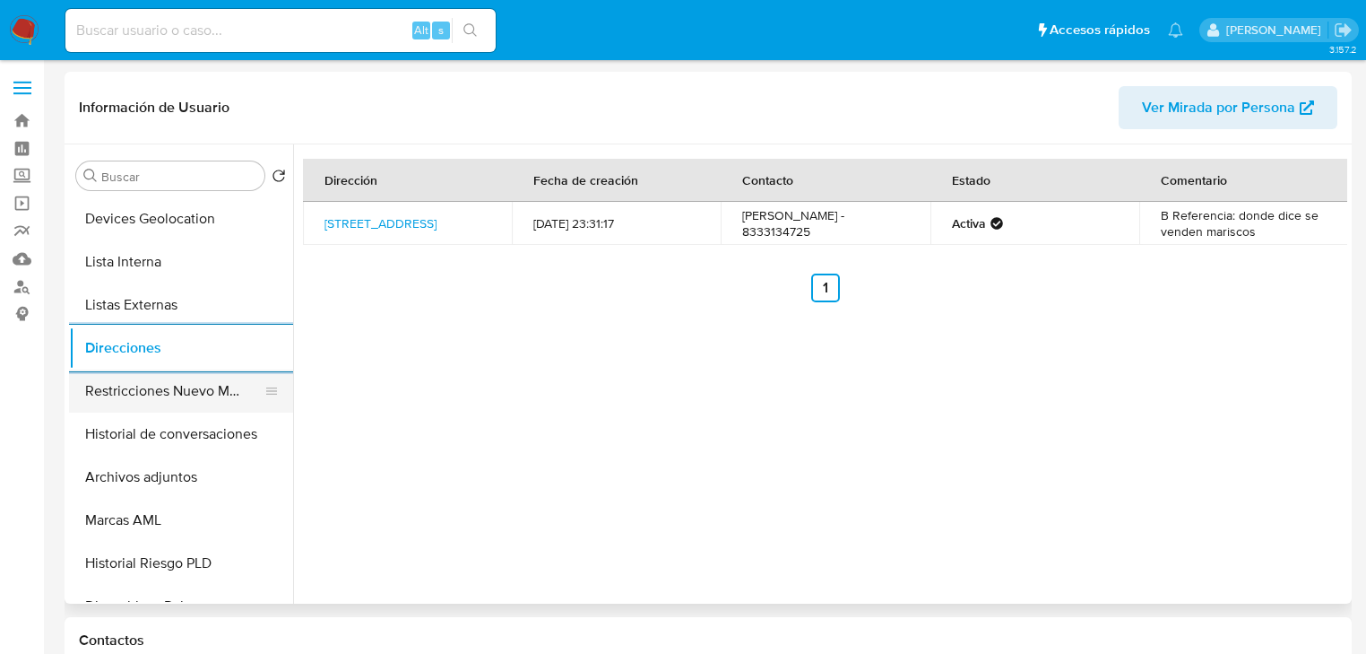
click at [203, 384] on button "Restricciones Nuevo Mundo" at bounding box center [174, 390] width 210 height 43
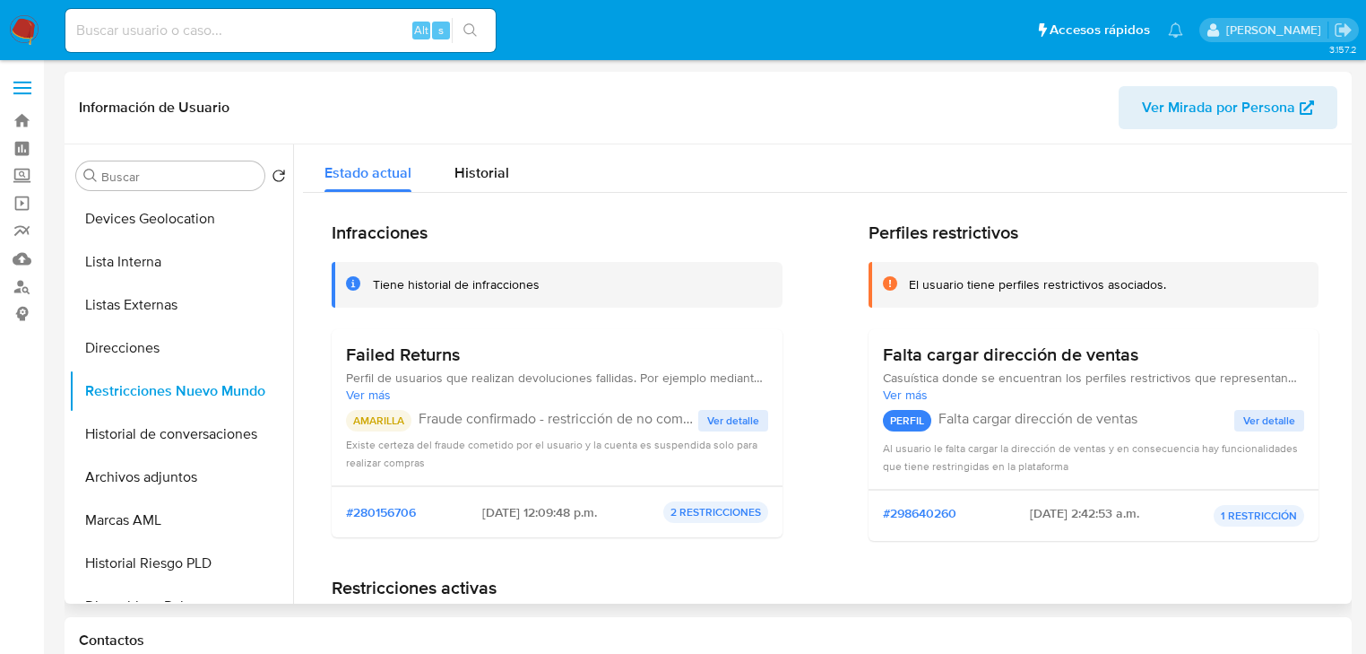
click at [753, 420] on span "Ver detalle" at bounding box center [733, 420] width 52 height 18
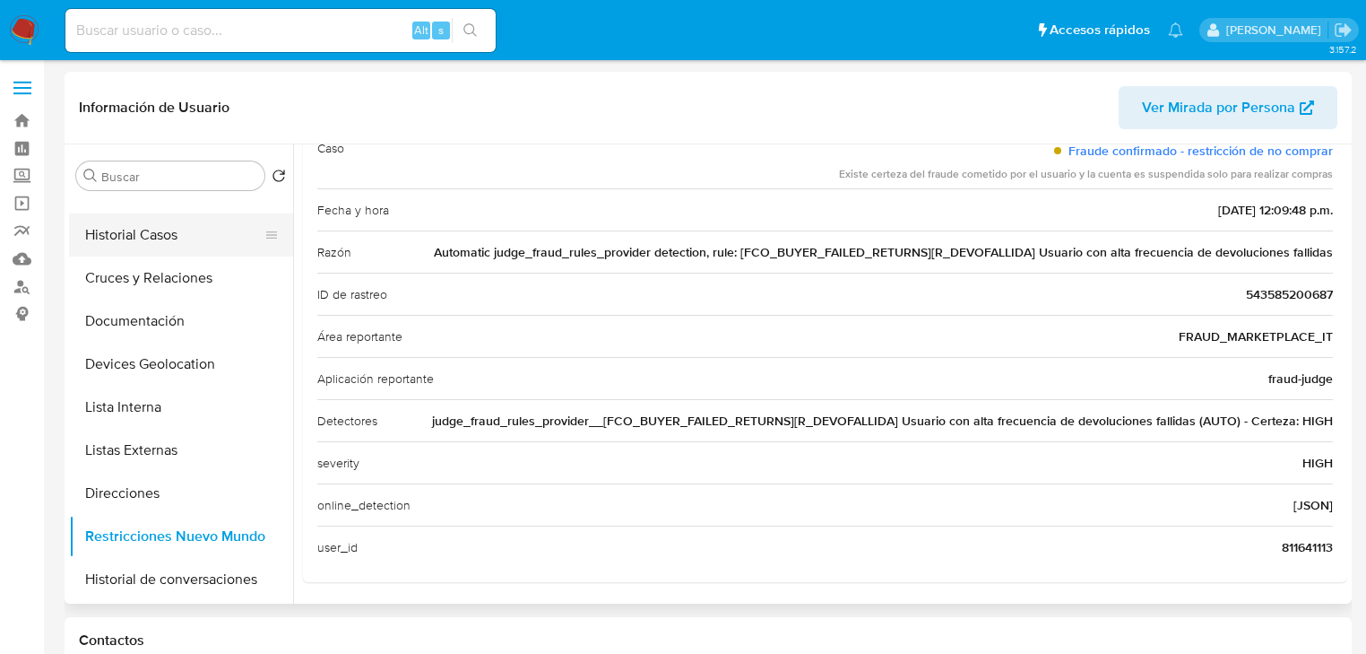
scroll to position [0, 0]
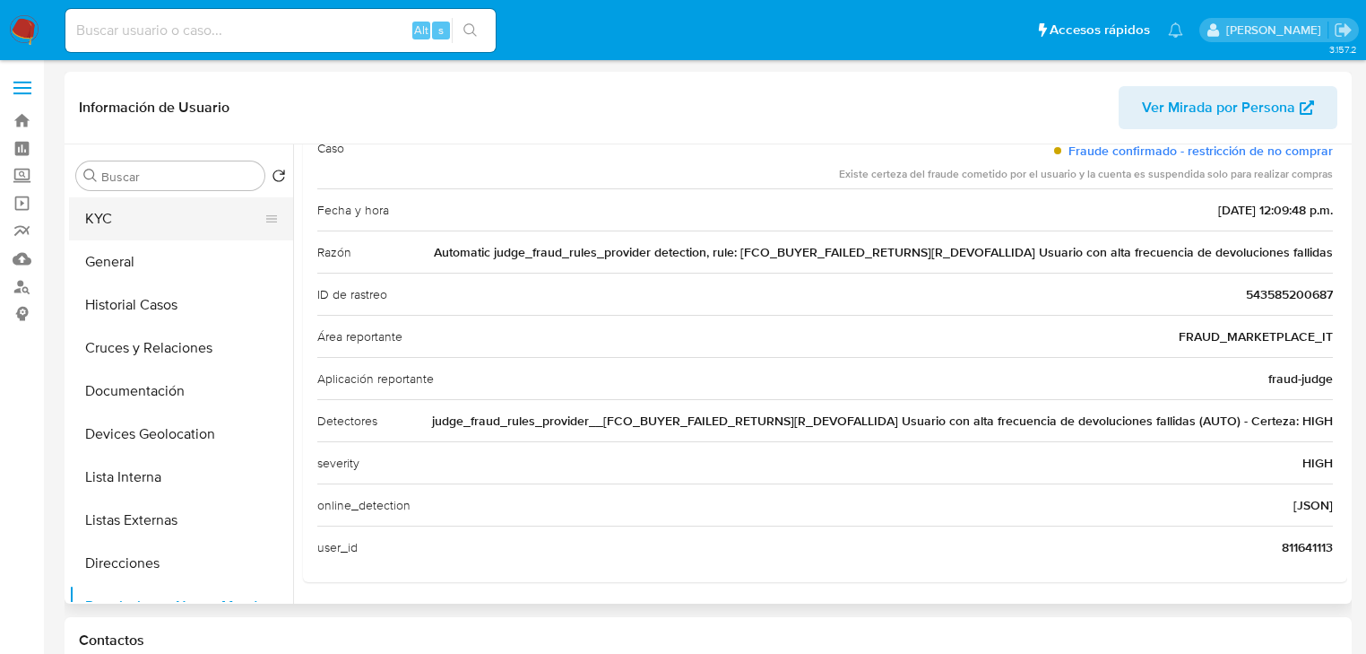
click at [117, 225] on button "KYC" at bounding box center [174, 218] width 210 height 43
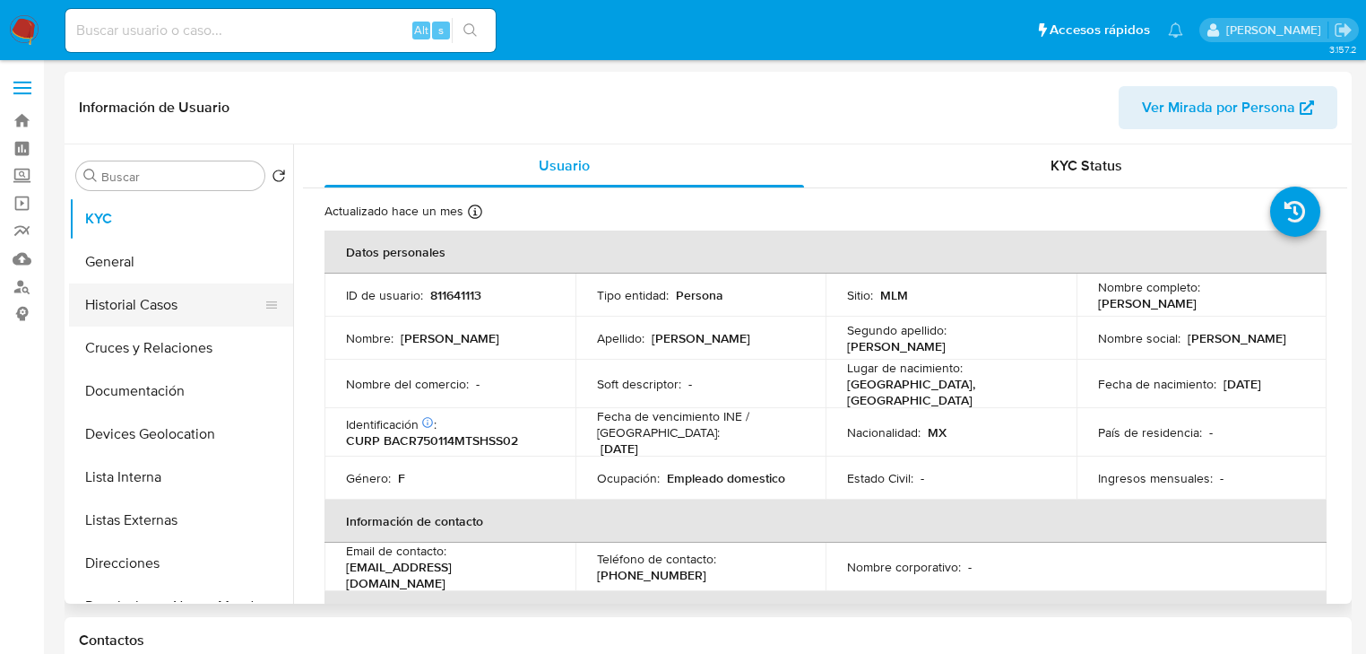
drag, startPoint x: 154, startPoint y: 325, endPoint x: 143, endPoint y: 287, distance: 40.0
click at [154, 323] on button "Historial Casos" at bounding box center [174, 304] width 210 height 43
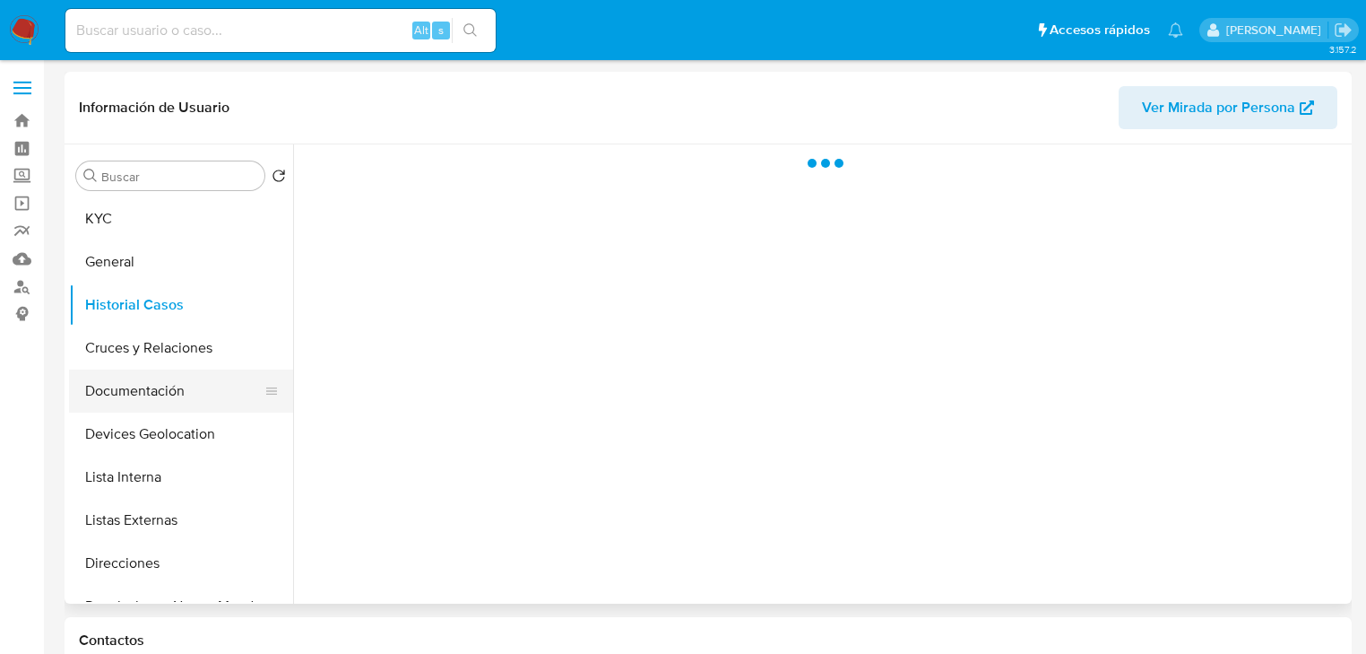
click at [133, 388] on button "Documentación" at bounding box center [174, 390] width 210 height 43
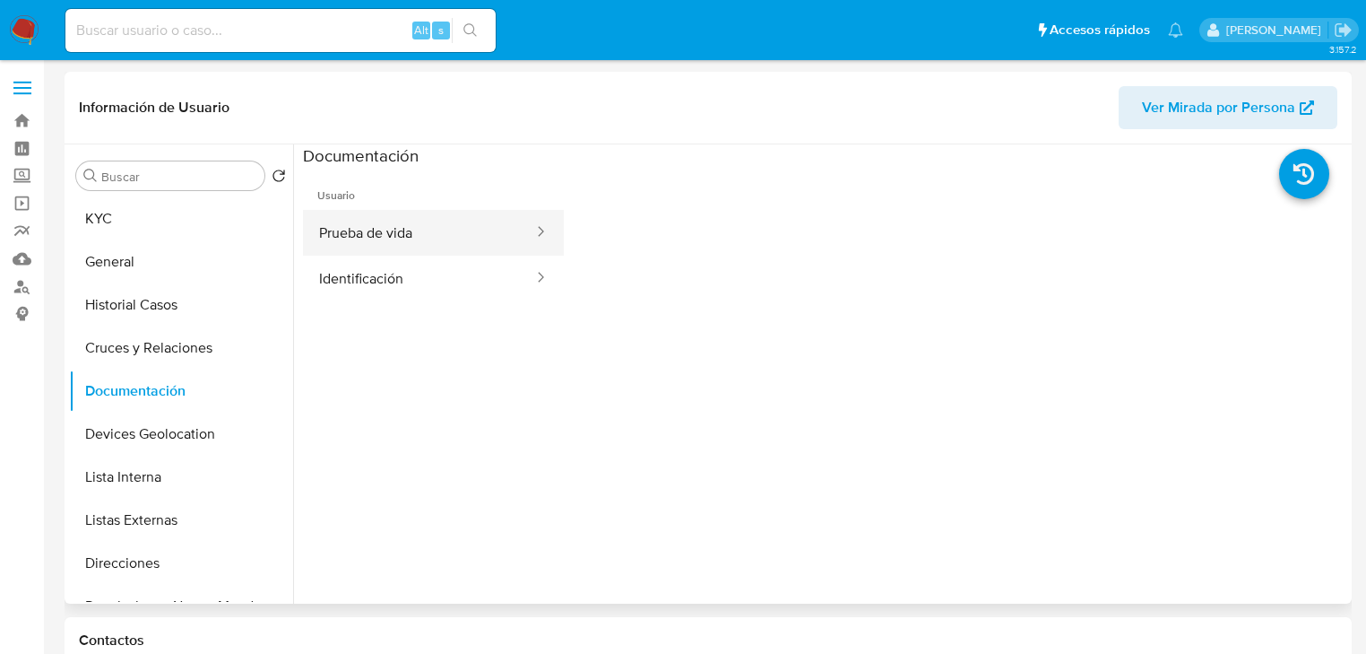
drag, startPoint x: 427, startPoint y: 241, endPoint x: 442, endPoint y: 237, distance: 15.9
click at [430, 238] on button "Prueba de vida" at bounding box center [419, 233] width 232 height 46
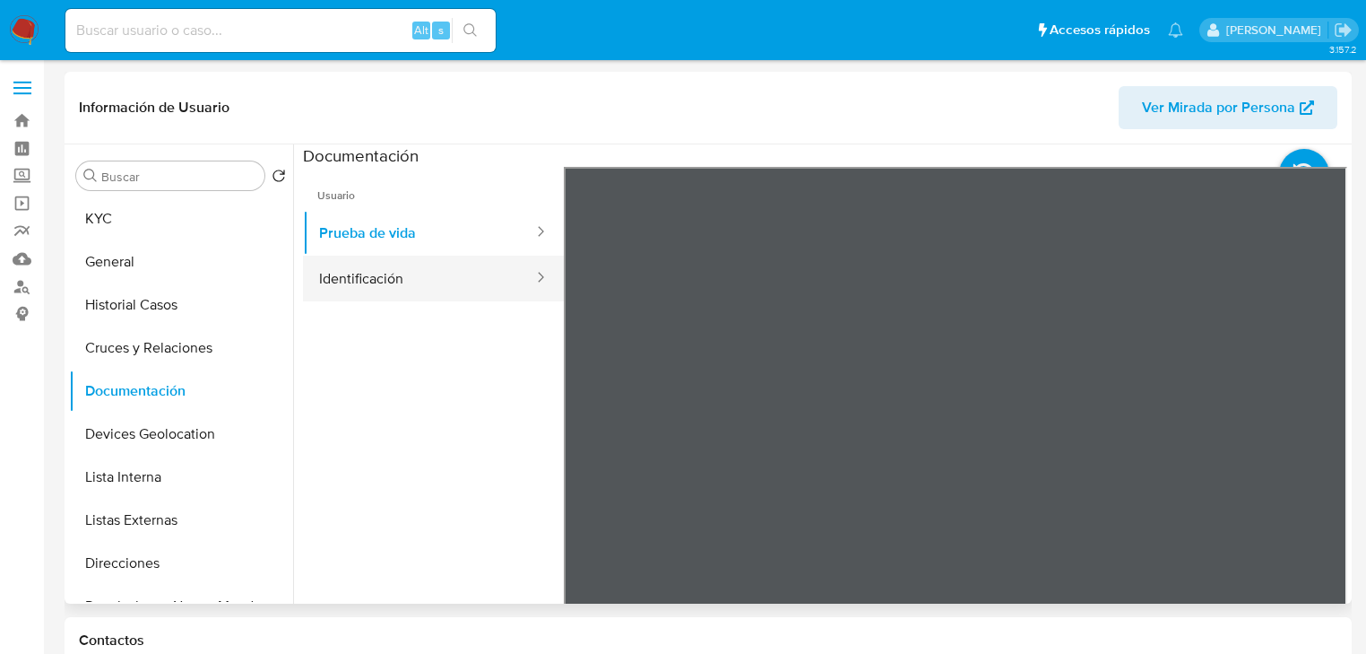
click at [404, 264] on button "Identificación" at bounding box center [419, 279] width 232 height 46
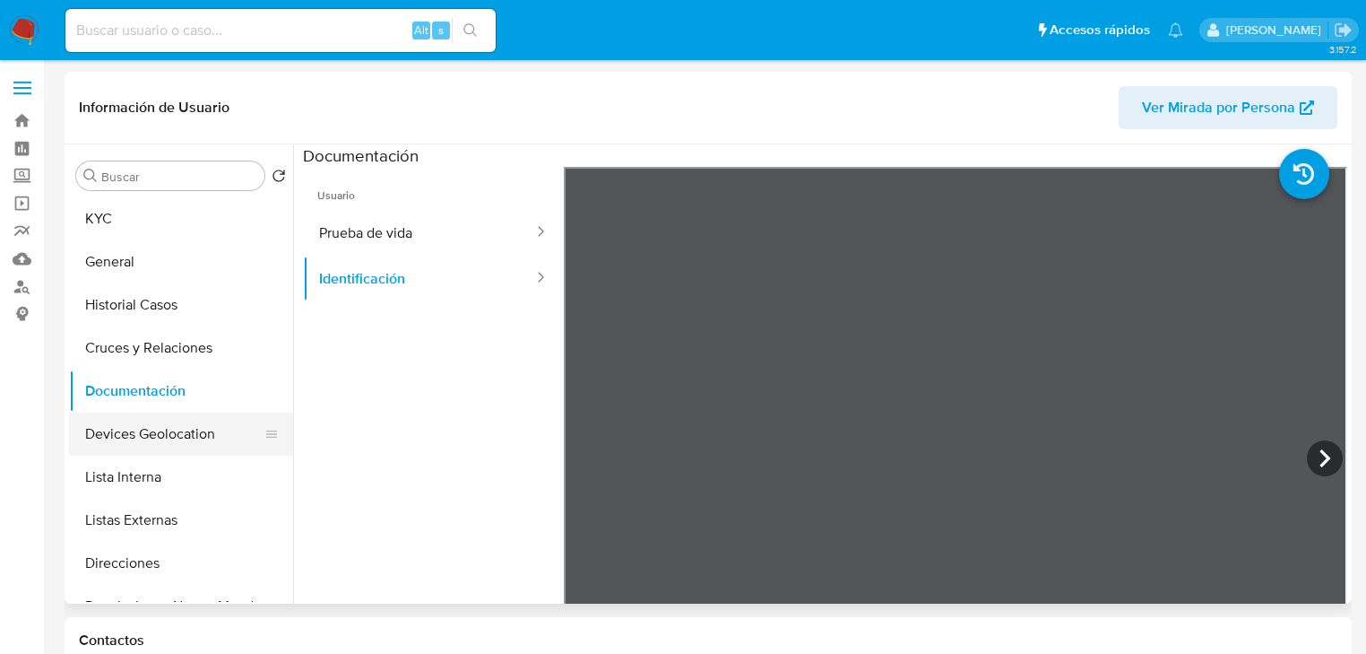
click at [118, 441] on button "Devices Geolocation" at bounding box center [174, 433] width 210 height 43
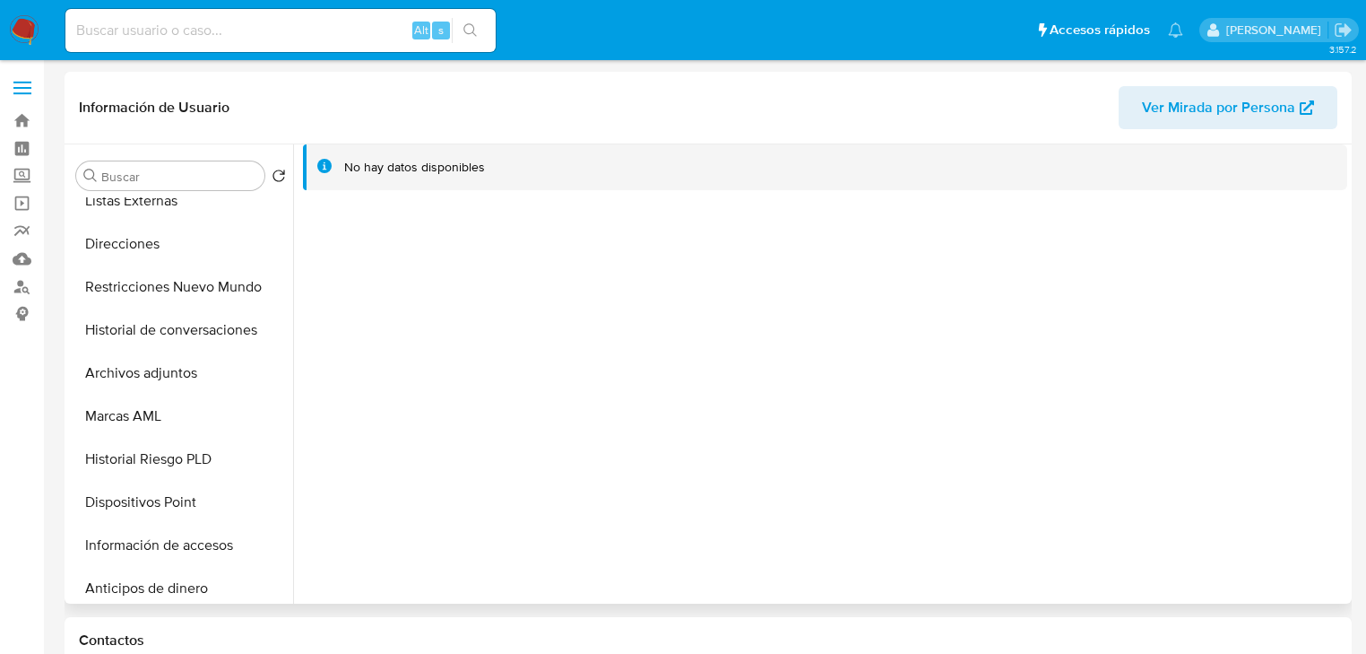
scroll to position [502, 0]
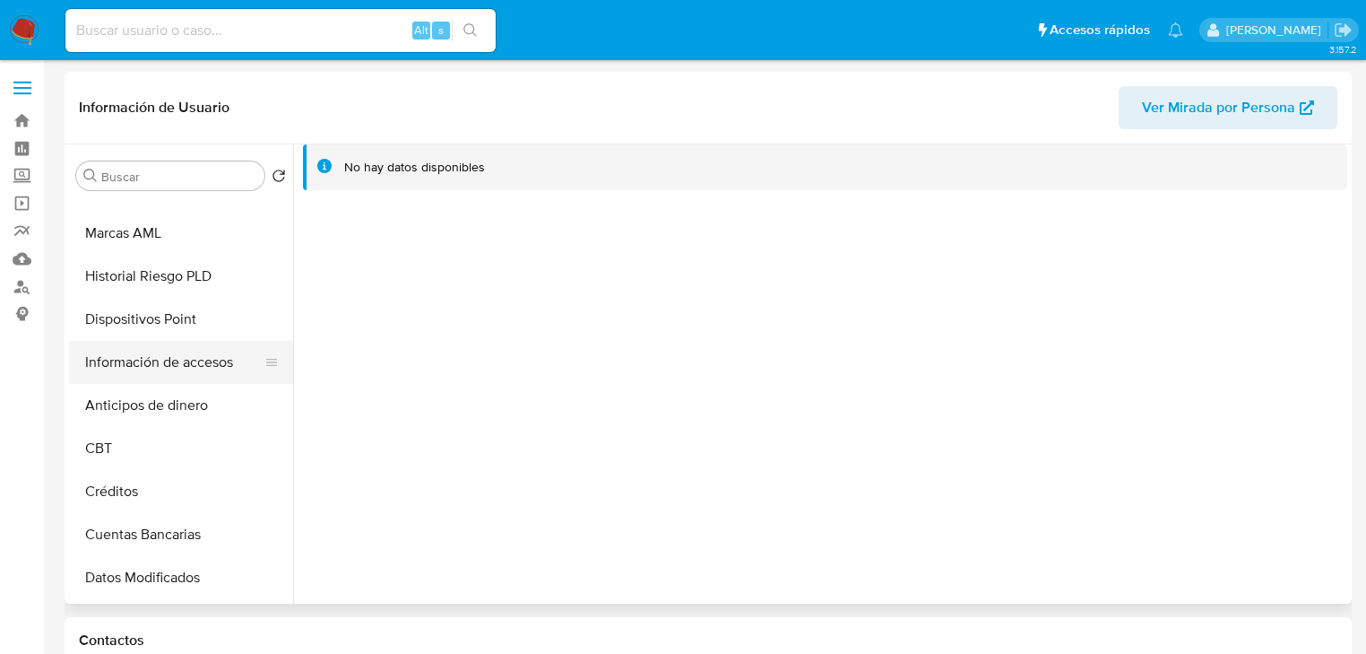
click at [183, 364] on button "Información de accesos" at bounding box center [174, 362] width 210 height 43
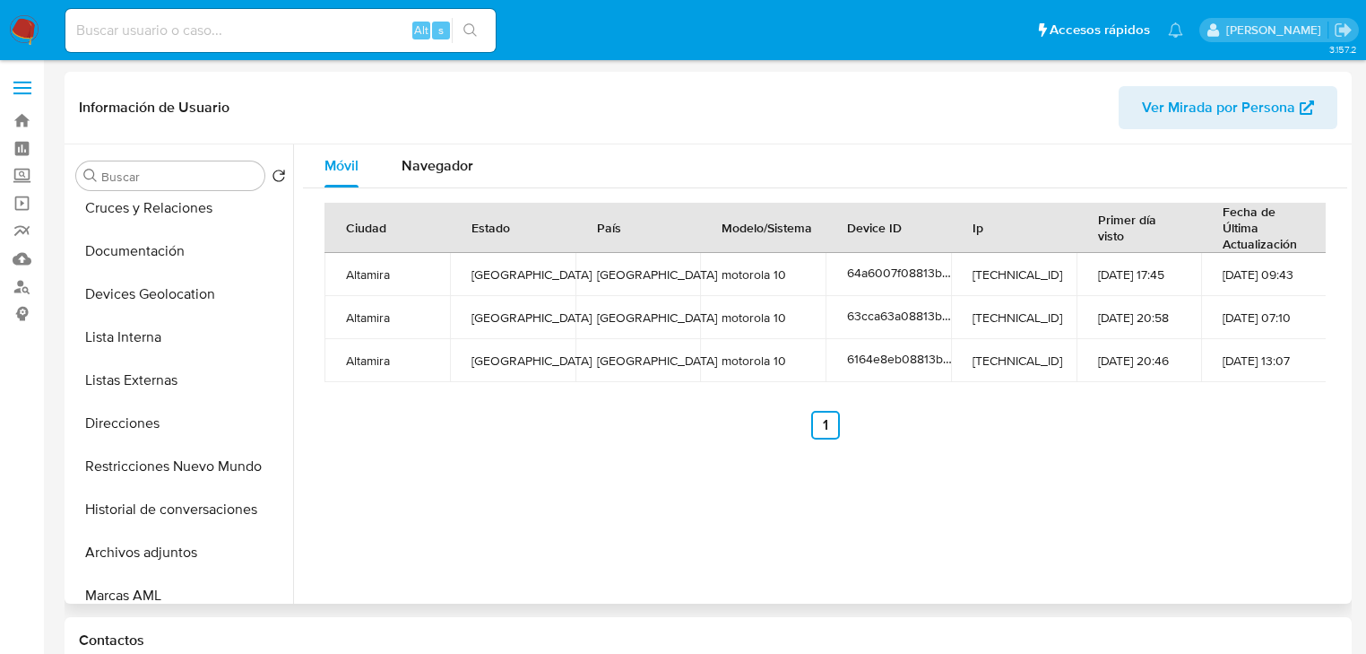
scroll to position [72, 0]
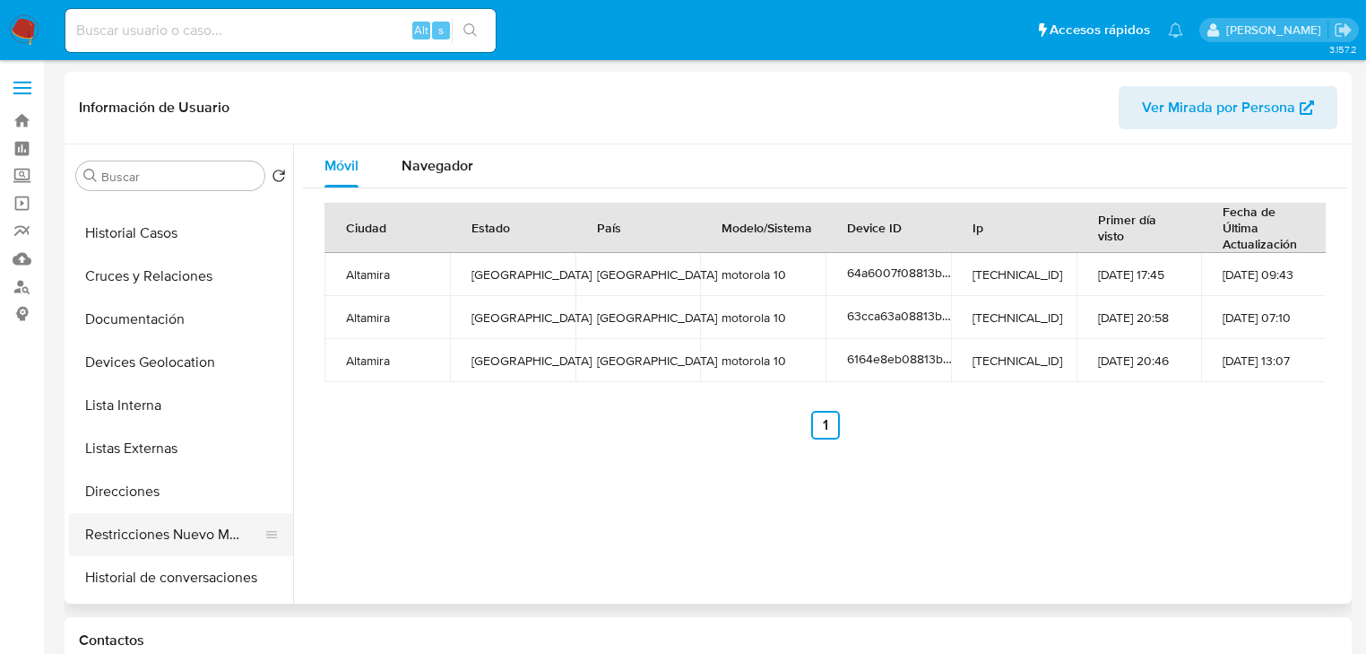
drag, startPoint x: 155, startPoint y: 556, endPoint x: 172, endPoint y: 526, distance: 34.1
click at [151, 545] on ul "KYC General Historial Casos Cruces y Relaciones Documentación Devices Geolocati…" at bounding box center [181, 399] width 224 height 404
click at [176, 498] on button "Direcciones" at bounding box center [174, 491] width 210 height 43
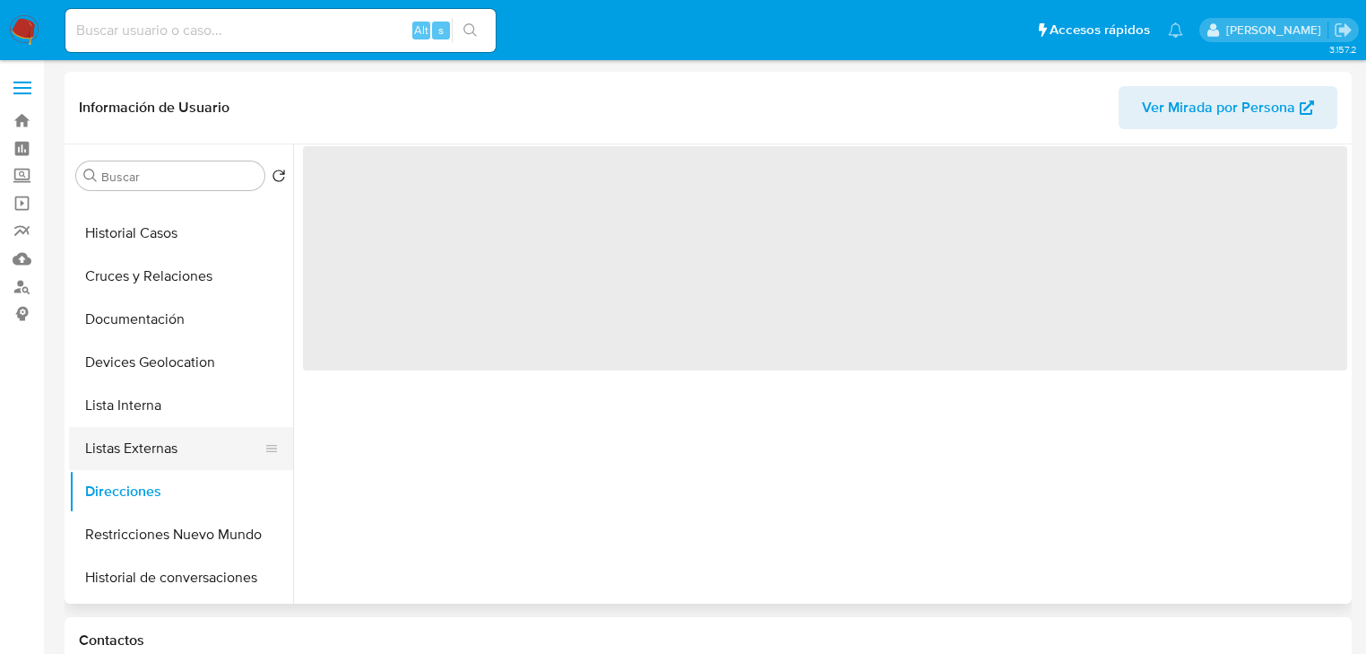
click at [161, 445] on button "Listas Externas" at bounding box center [174, 448] width 210 height 43
click at [561, 483] on div "‌" at bounding box center [820, 373] width 1054 height 459
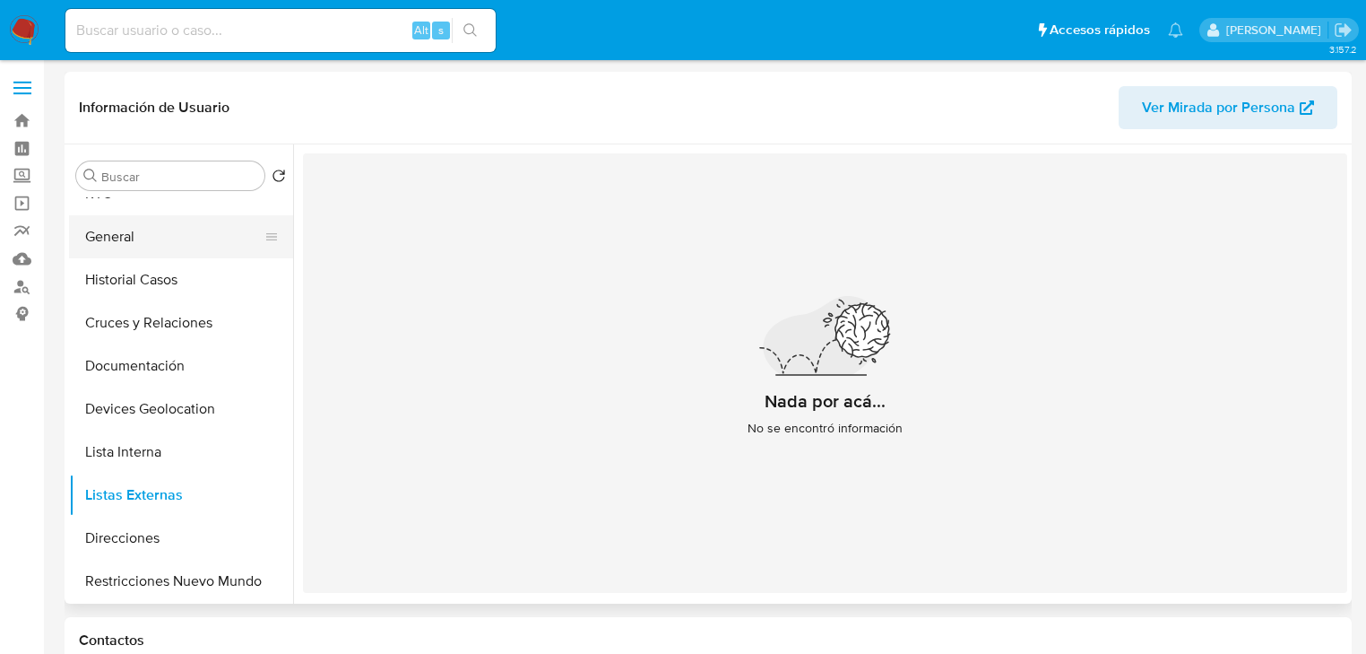
scroll to position [0, 0]
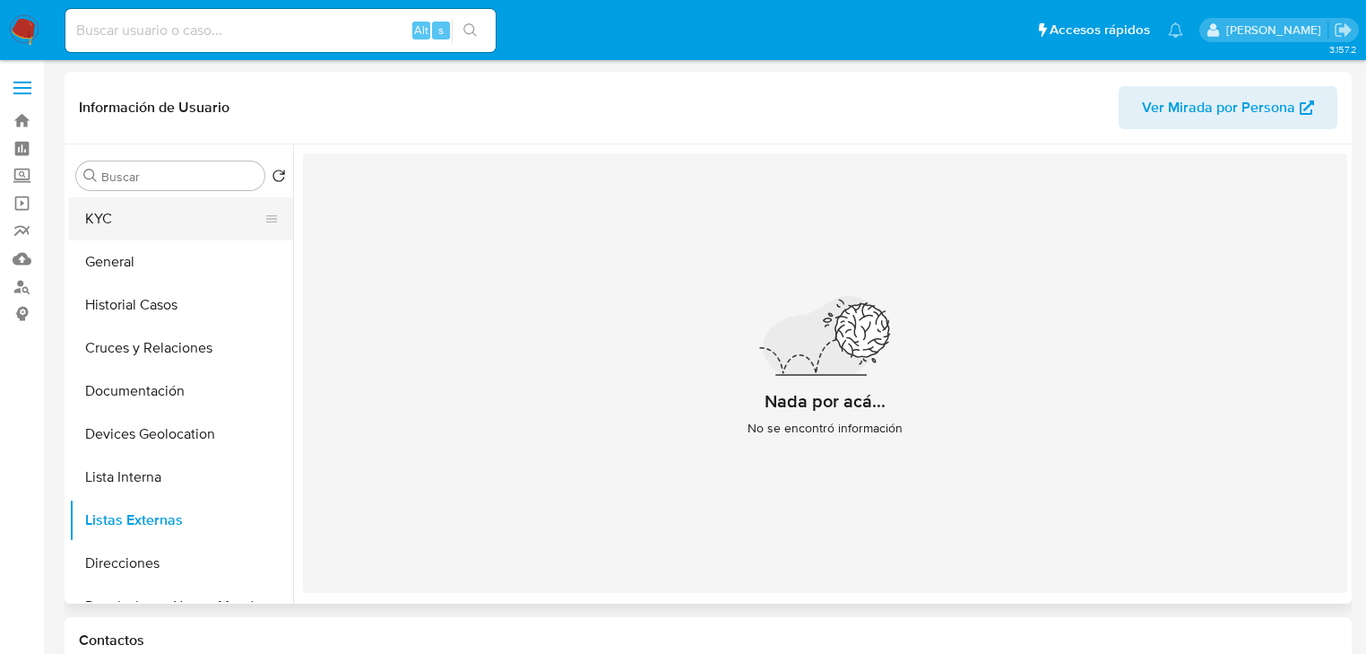
click at [129, 219] on button "KYC" at bounding box center [174, 218] width 210 height 43
